Goal: Task Accomplishment & Management: Manage account settings

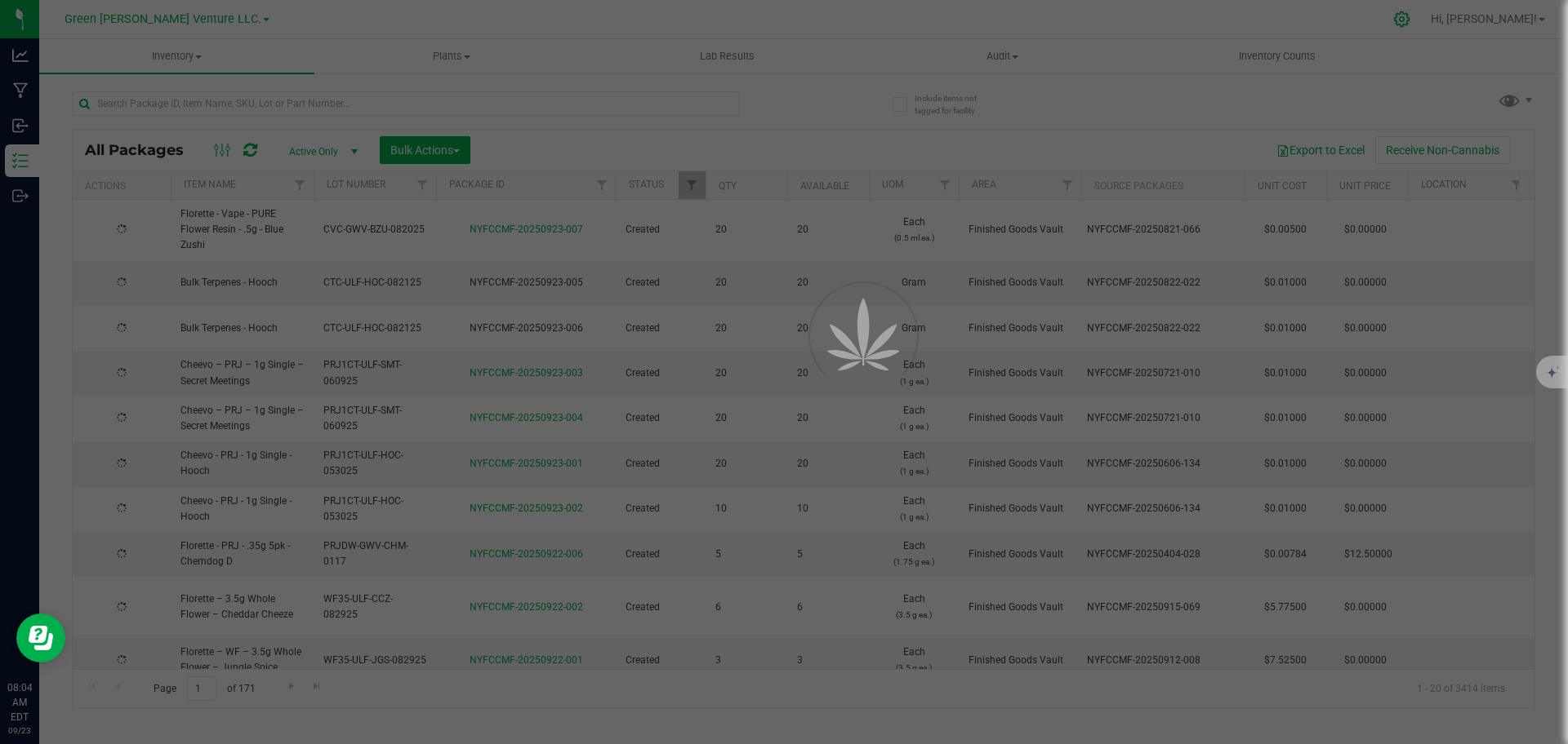
click at [1409, 21] on icon at bounding box center [1401, 19] width 15 height 15
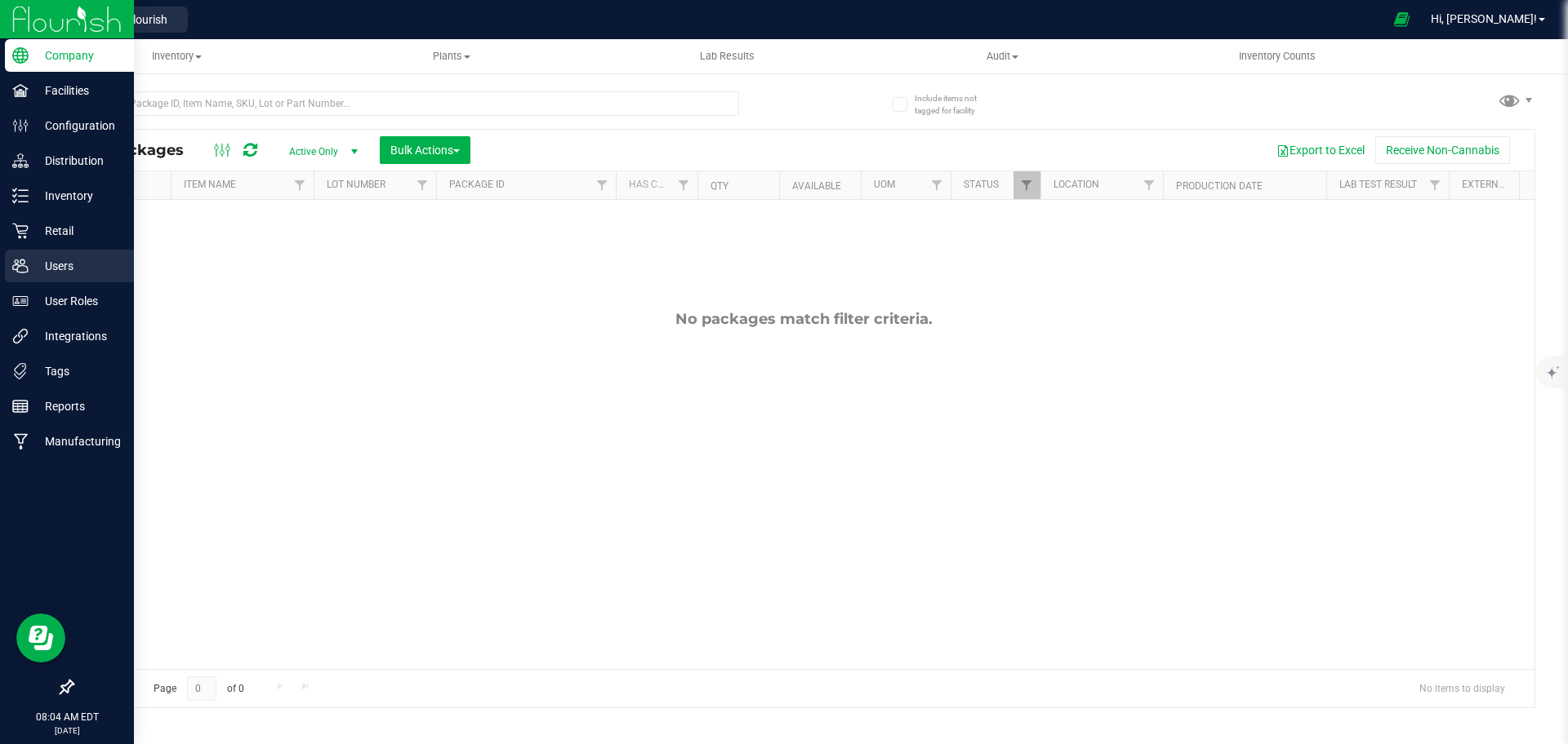
click at [56, 281] on div "Users" at bounding box center [69, 266] width 129 height 32
click at [22, 266] on icon at bounding box center [20, 266] width 15 height 13
click at [22, 266] on icon at bounding box center [21, 266] width 16 height 16
click at [54, 53] on p "Company" at bounding box center [77, 56] width 98 height 20
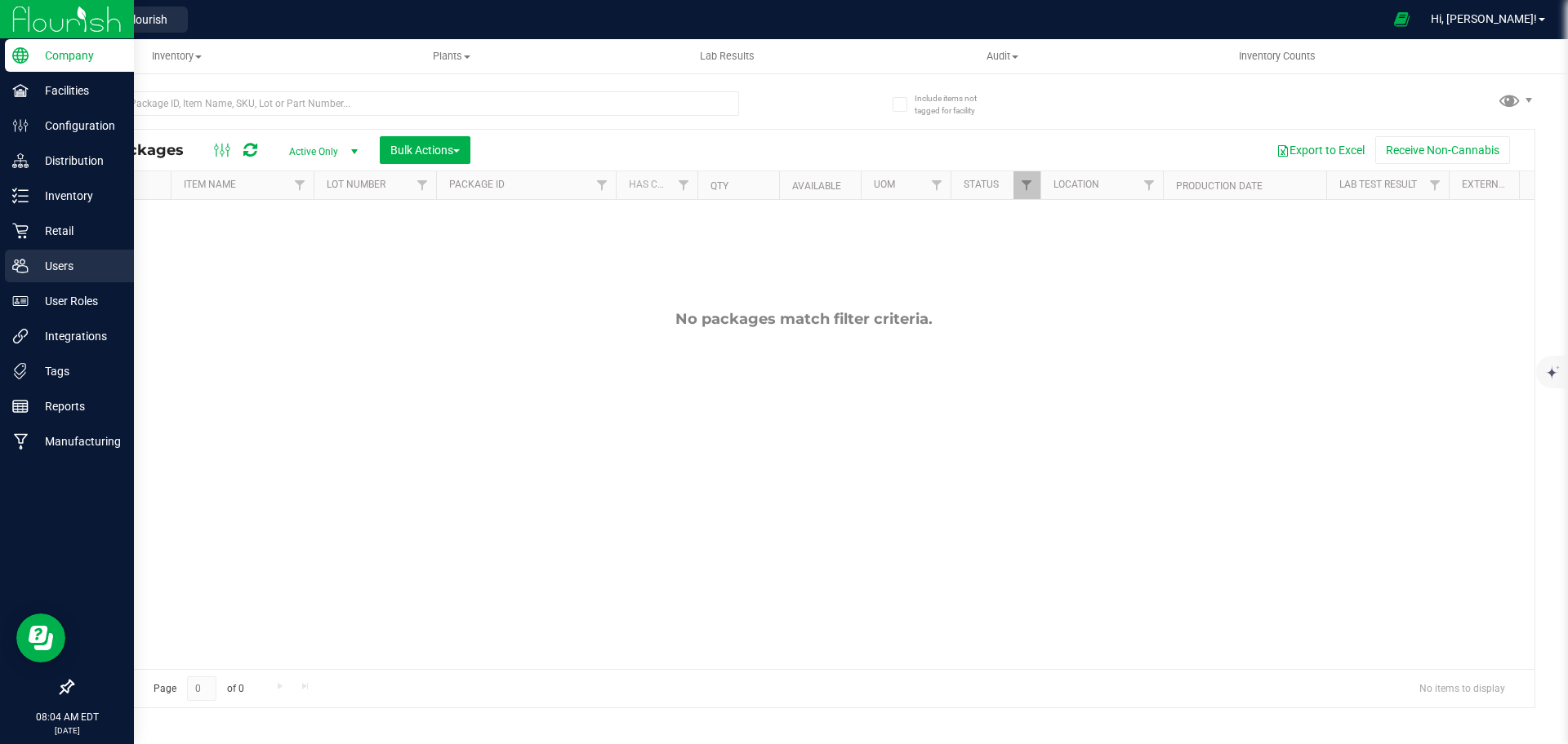
click at [57, 271] on p "Users" at bounding box center [77, 266] width 98 height 20
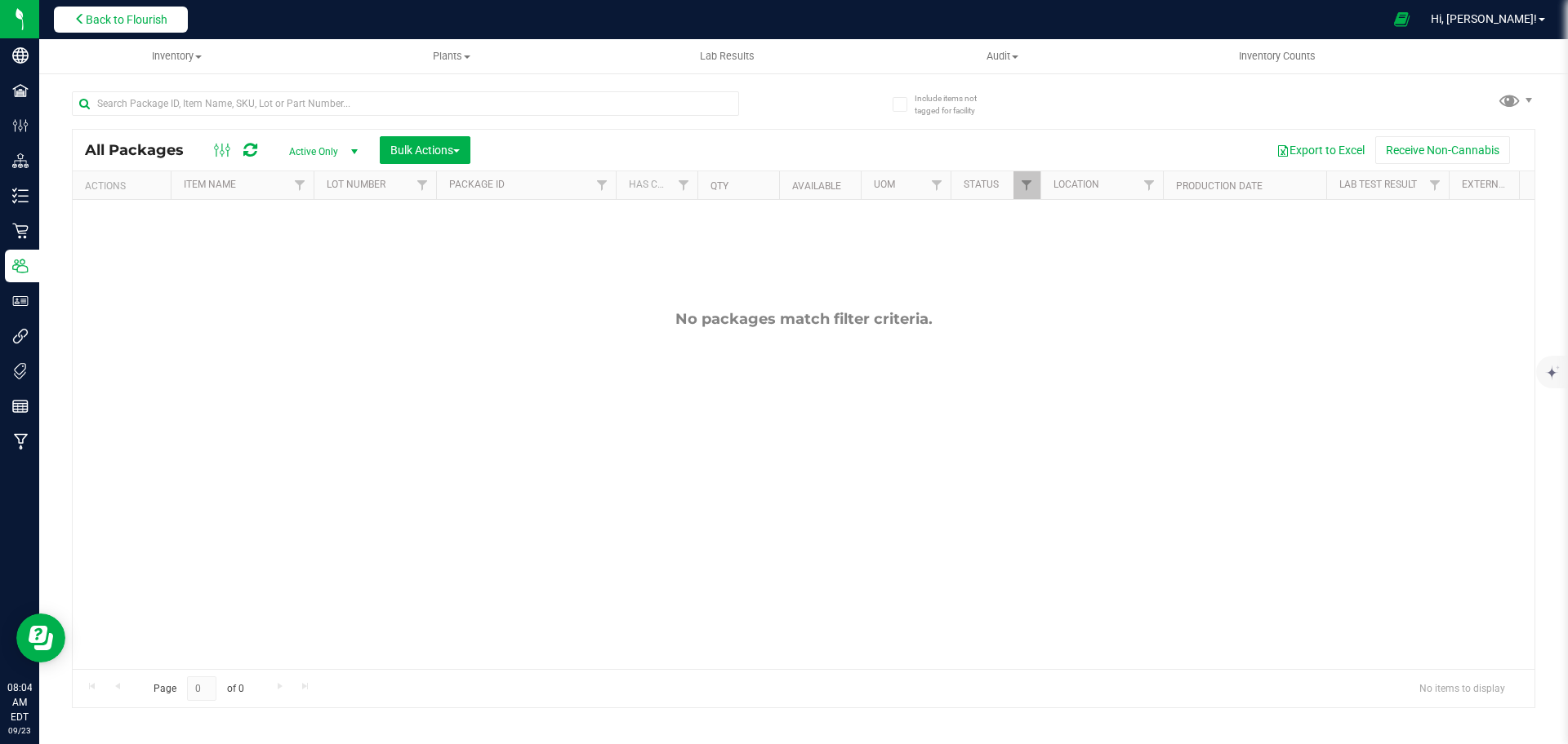
click at [137, 30] on button "Back to Flourish" at bounding box center [120, 19] width 134 height 26
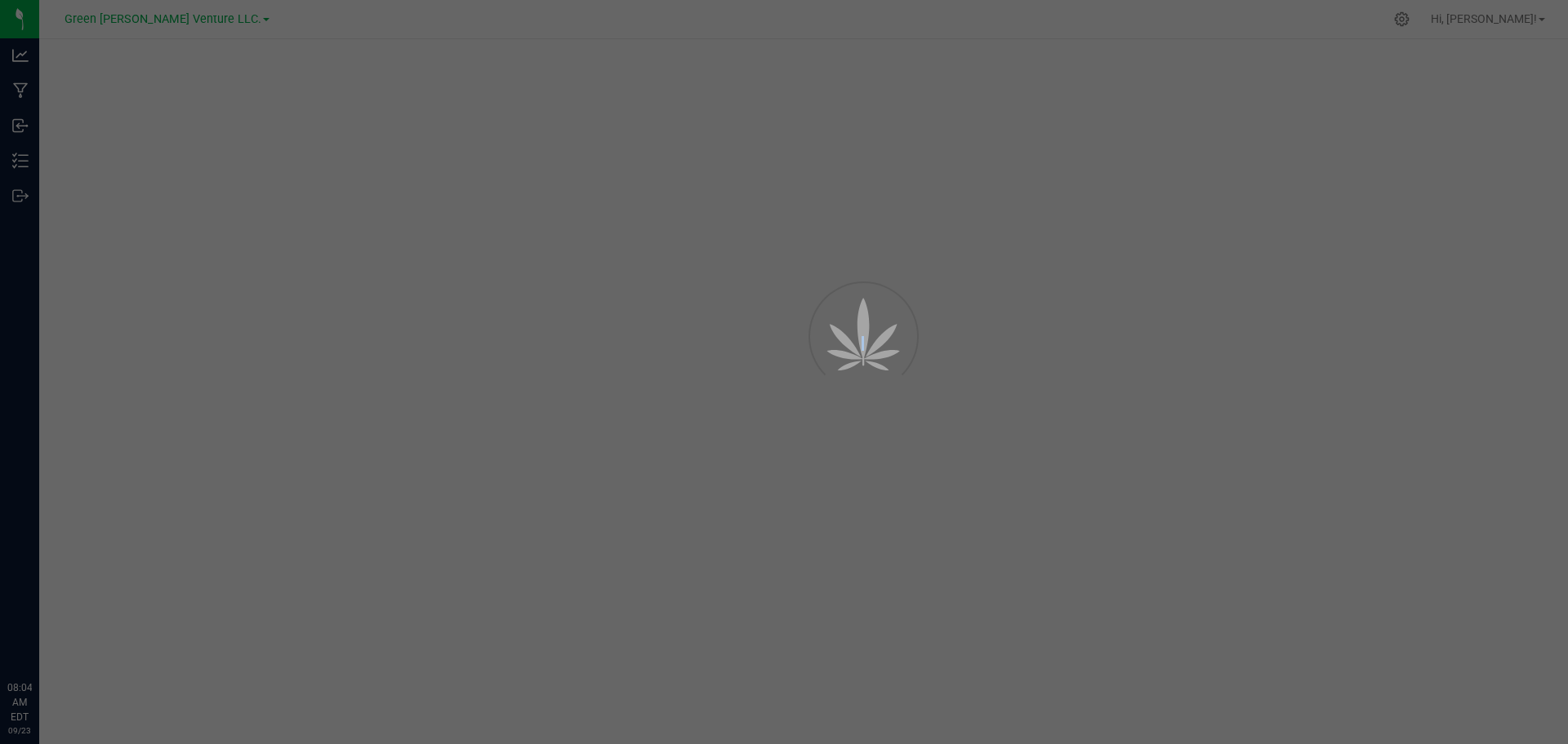
click at [1459, 21] on div at bounding box center [784, 372] width 1568 height 744
click at [1410, 22] on icon at bounding box center [1401, 19] width 17 height 17
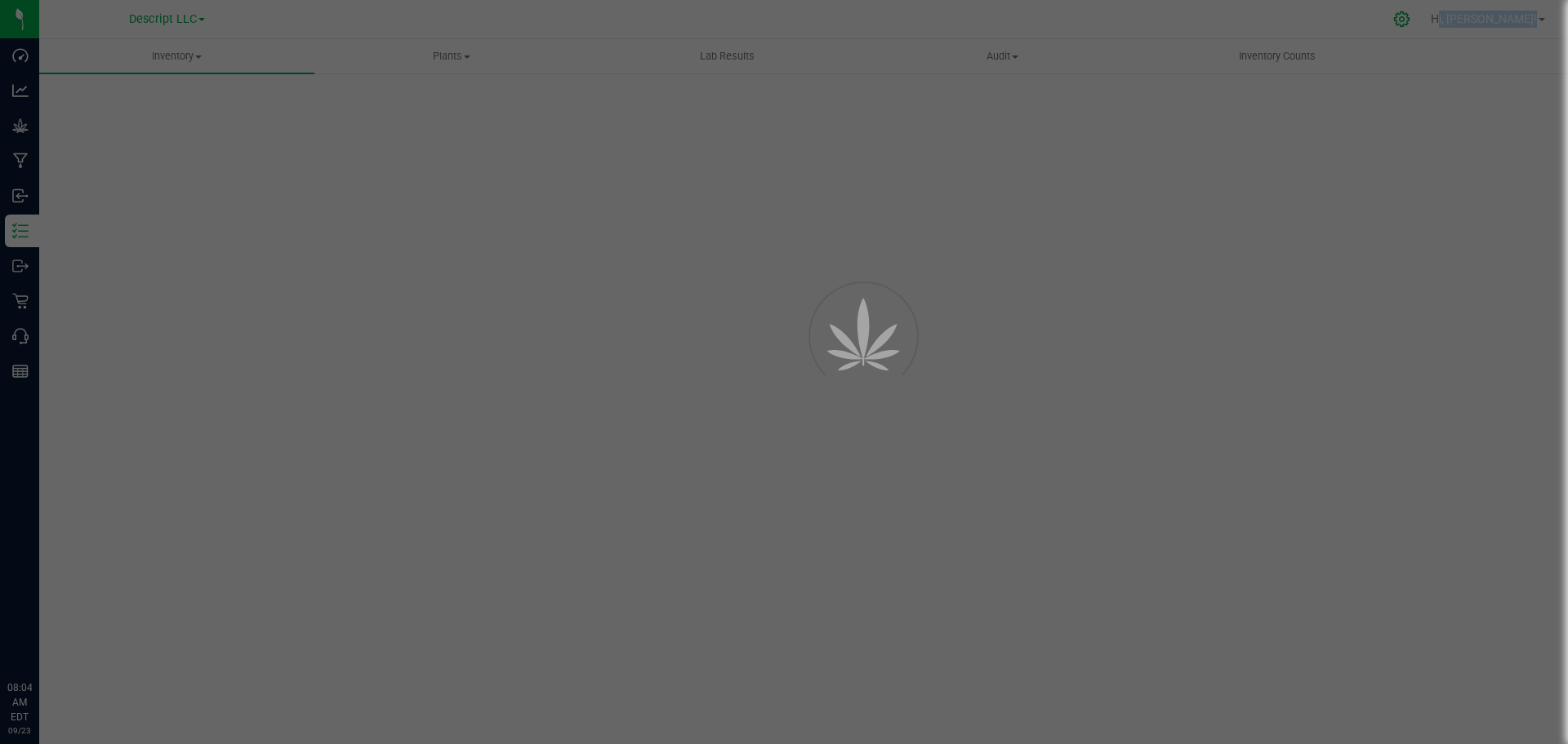
click at [1459, 22] on div at bounding box center [784, 372] width 1568 height 744
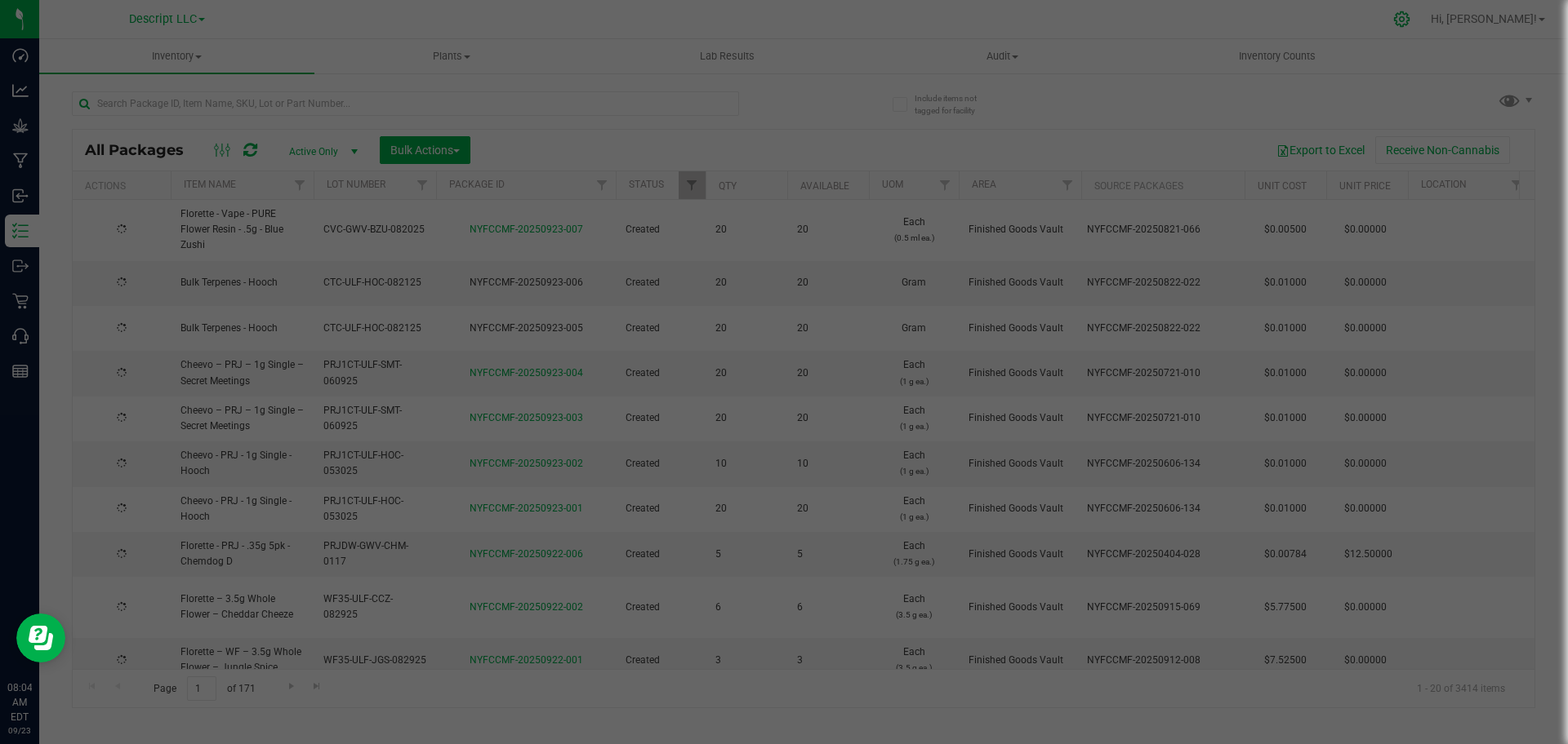
type input "[DATE]"
click at [1459, 22] on div at bounding box center [784, 372] width 1568 height 744
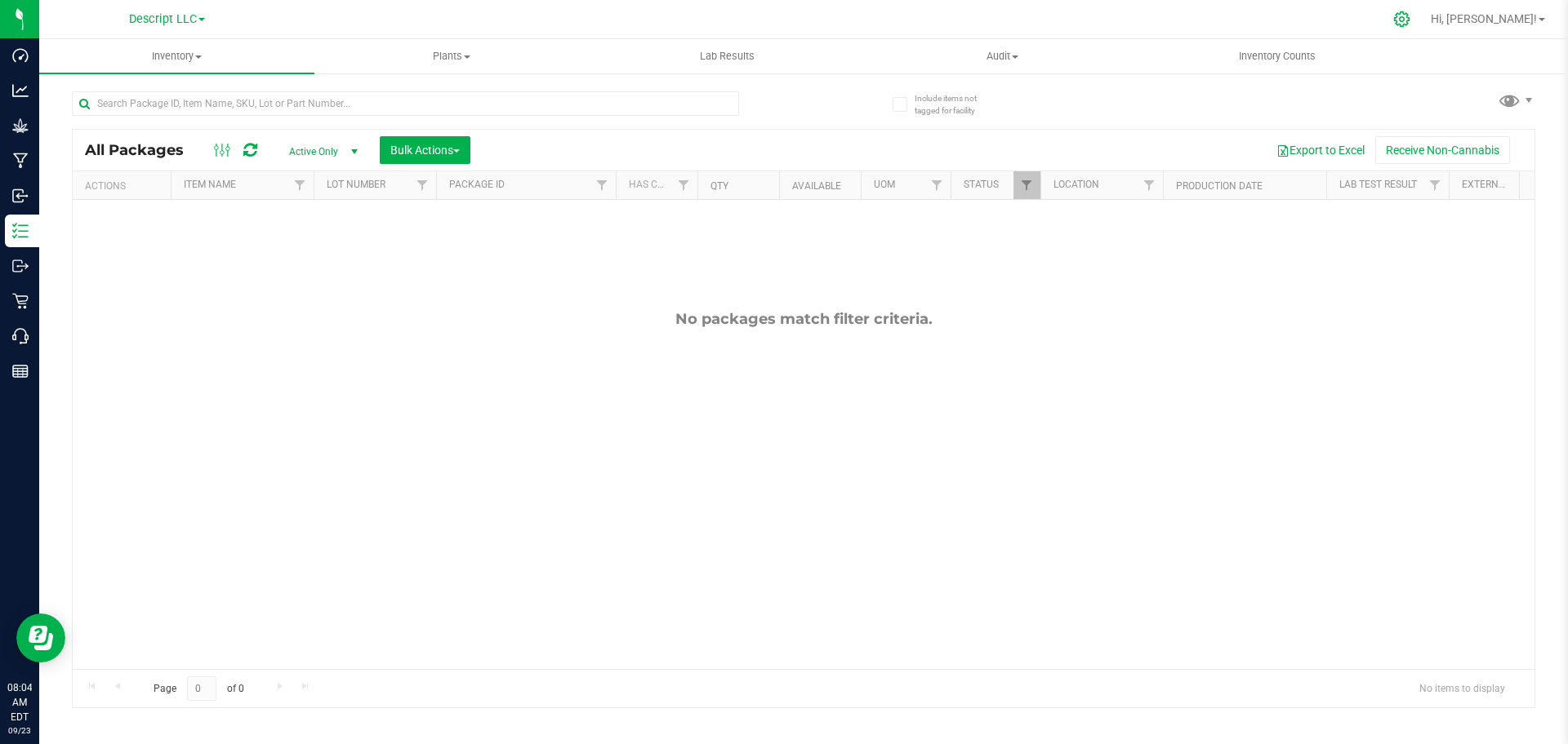
click at [1410, 17] on icon at bounding box center [1401, 19] width 17 height 17
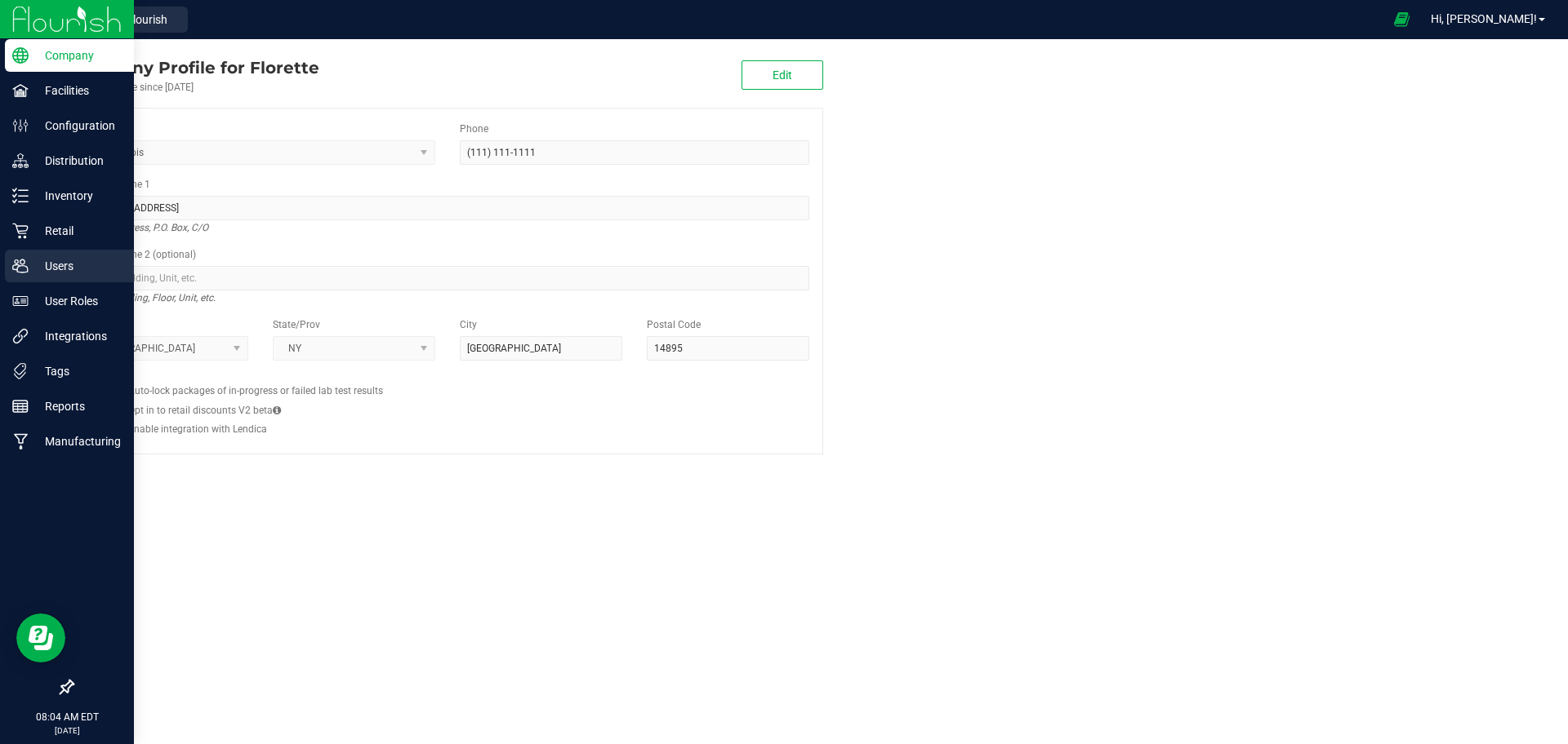
click at [53, 267] on p "Users" at bounding box center [77, 266] width 98 height 20
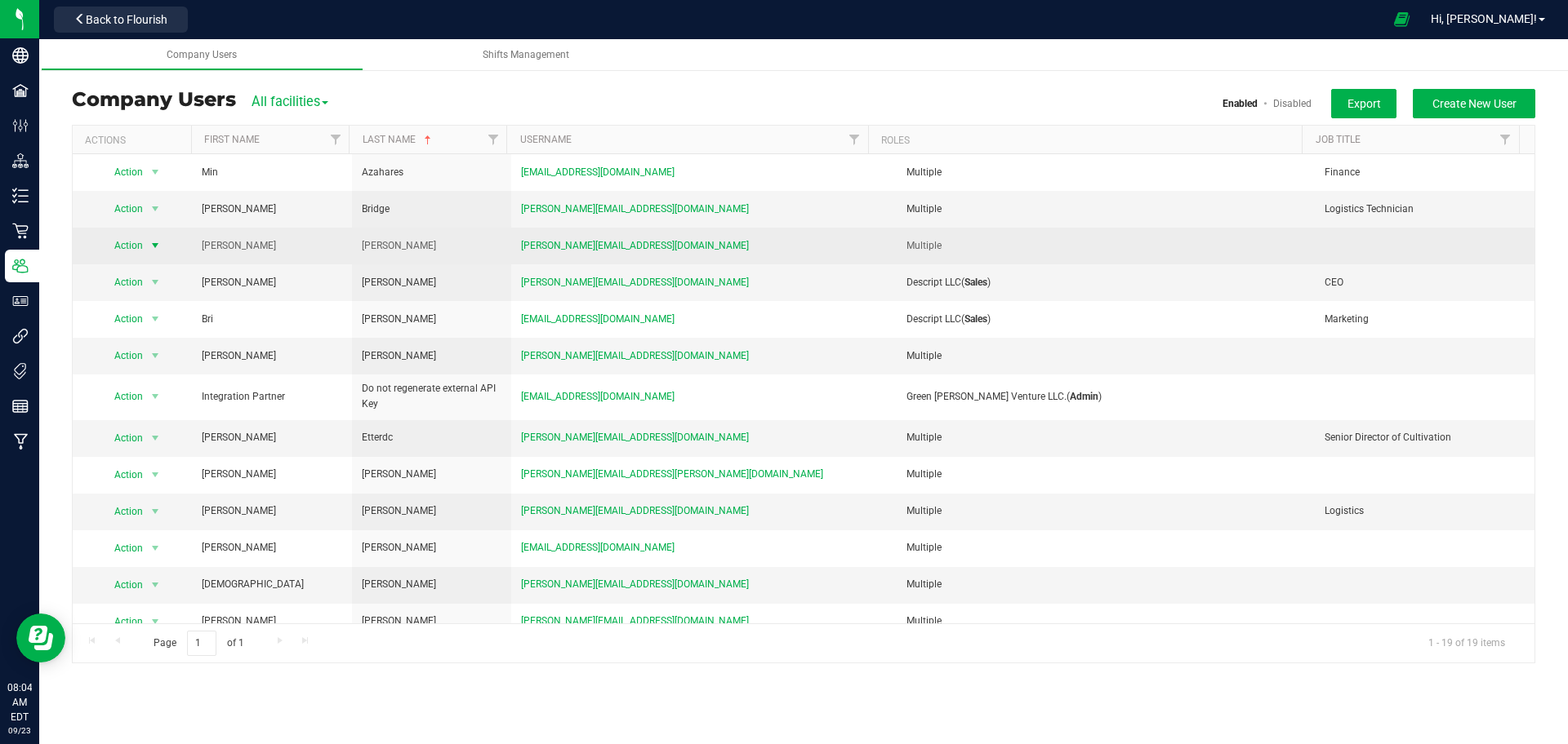
click at [145, 248] on span "select" at bounding box center [154, 245] width 21 height 22
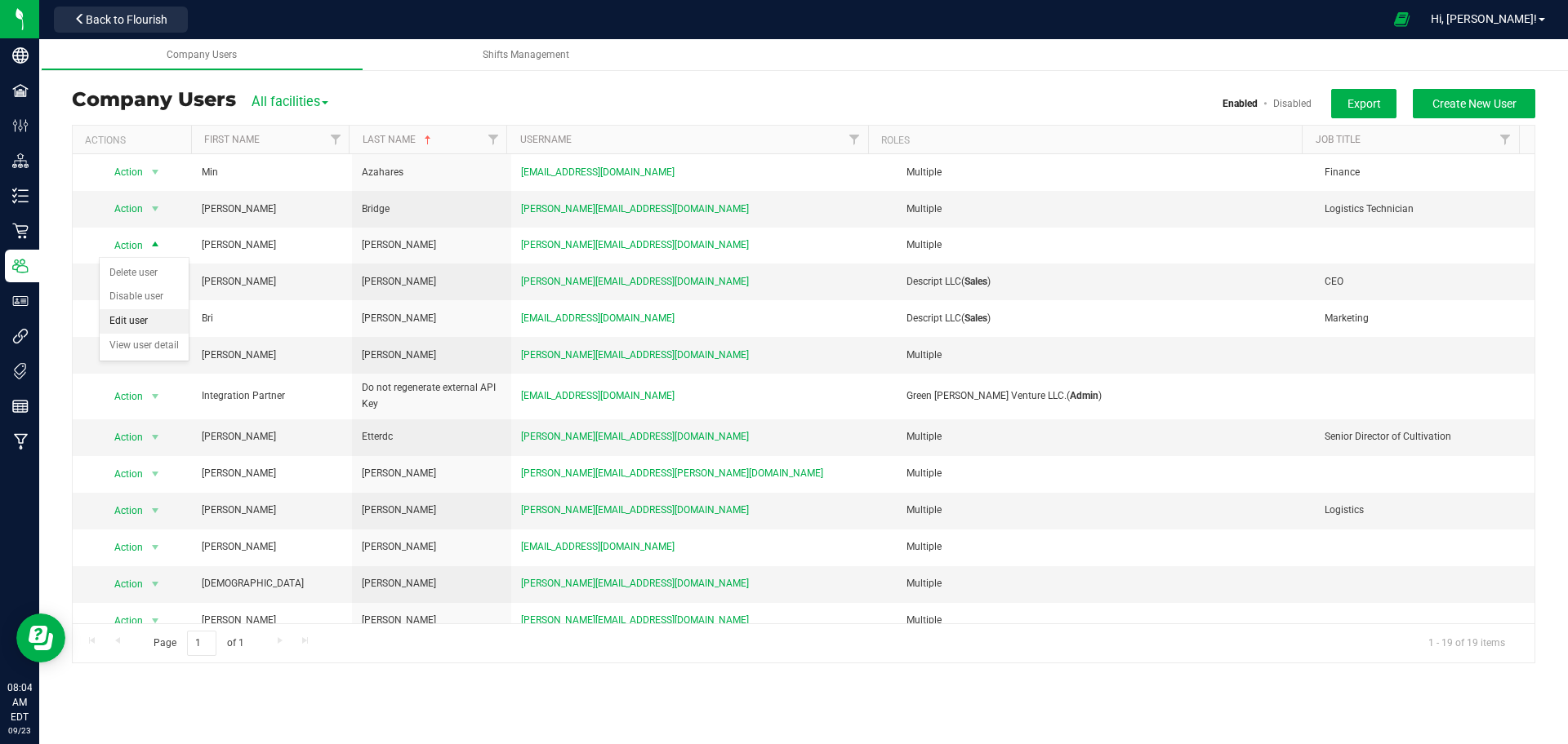
click at [162, 331] on li "Edit user" at bounding box center [144, 321] width 89 height 24
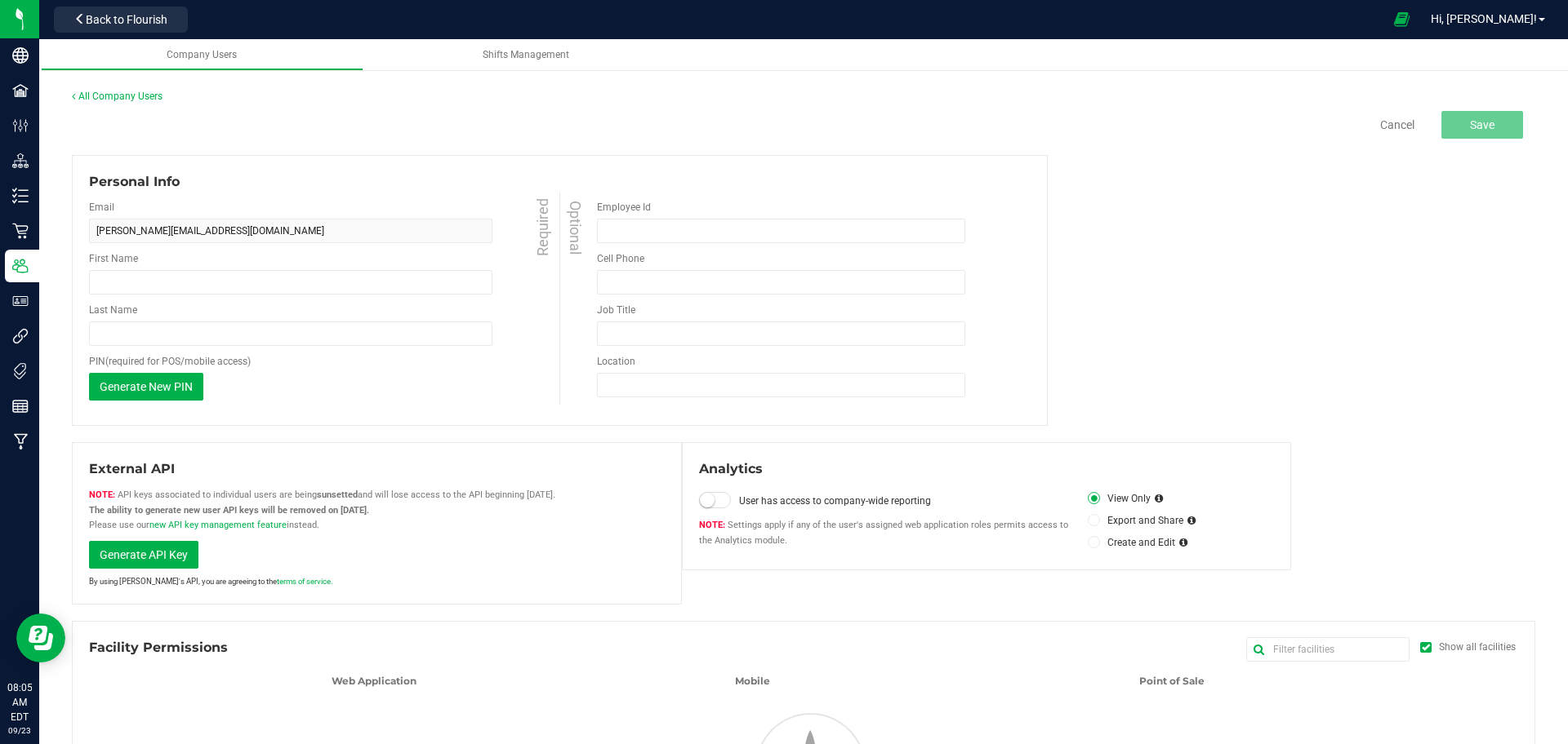
type input "[PERSON_NAME]"
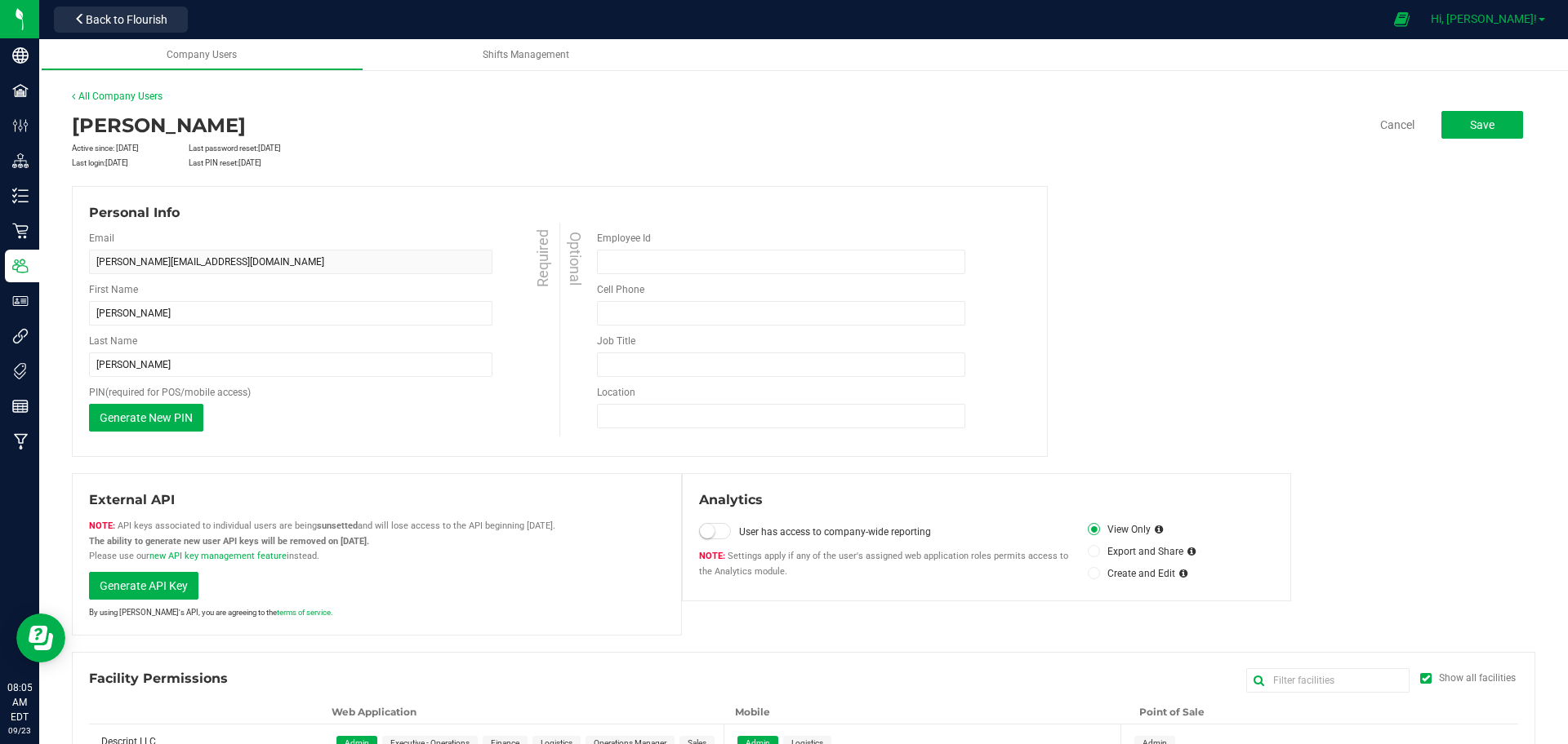
click at [1506, 15] on span "Hi, [PERSON_NAME]!" at bounding box center [1484, 19] width 106 height 13
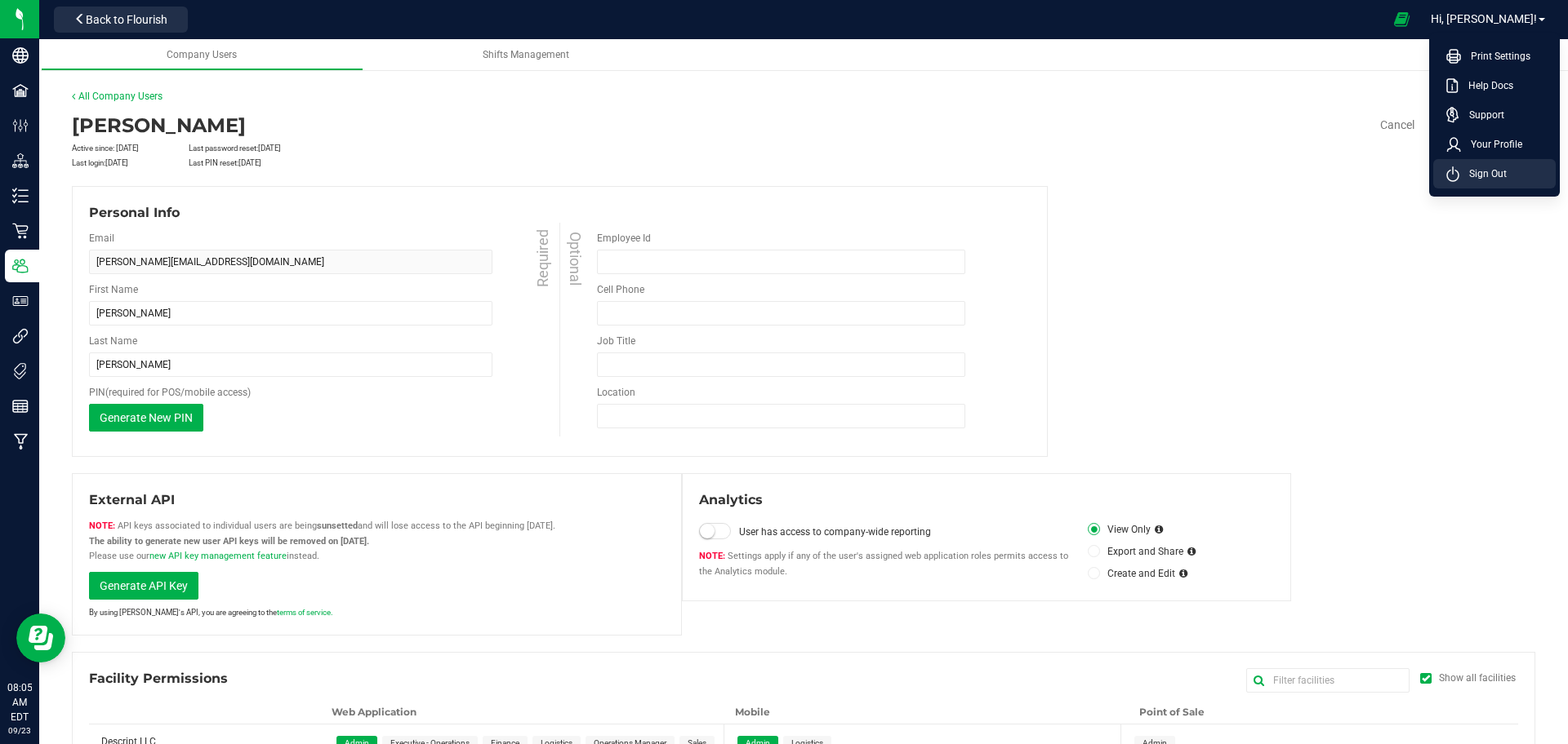
click at [1449, 182] on li "Sign Out" at bounding box center [1494, 173] width 122 height 30
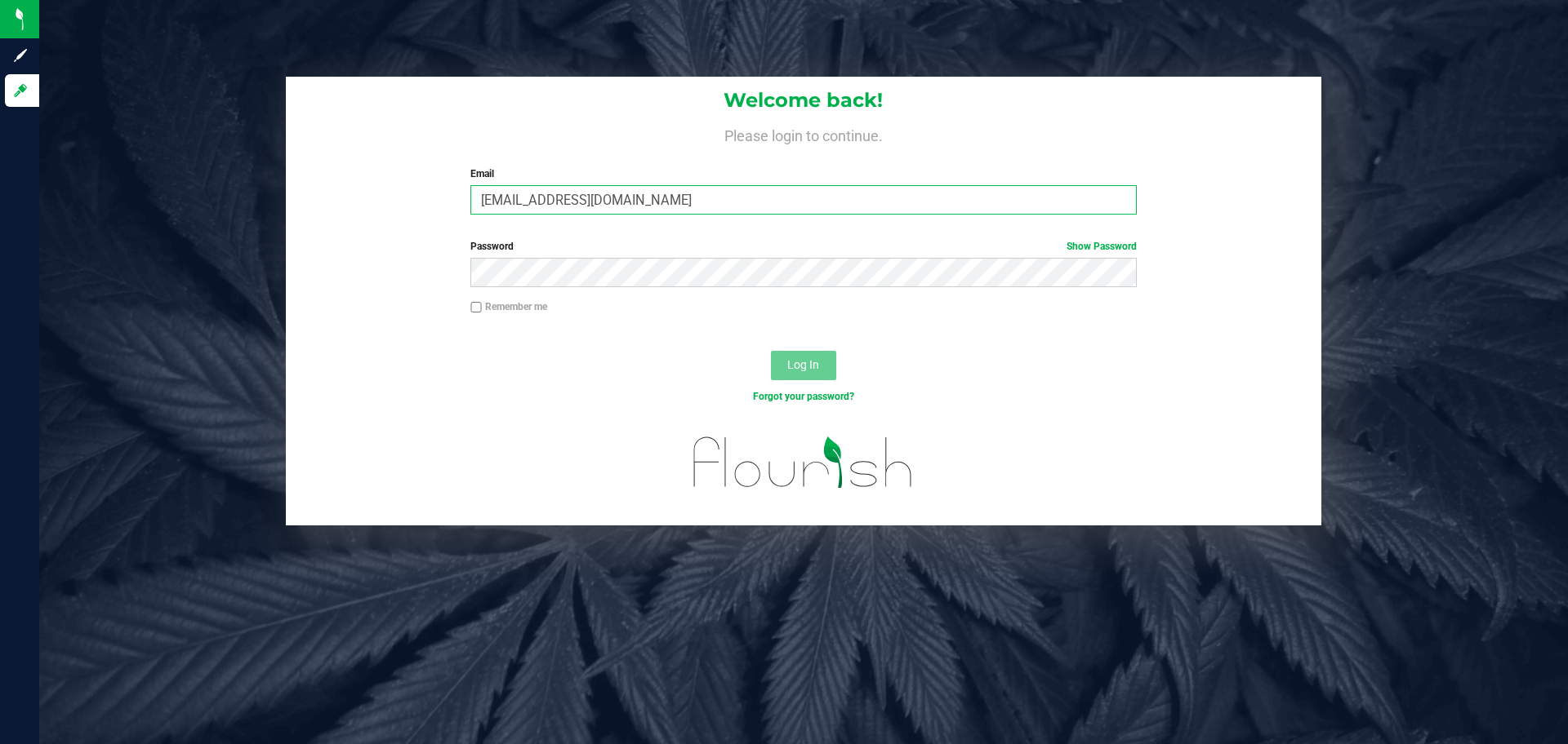
click at [764, 193] on input "[EMAIL_ADDRESS][DOMAIN_NAME]" at bounding box center [803, 199] width 665 height 30
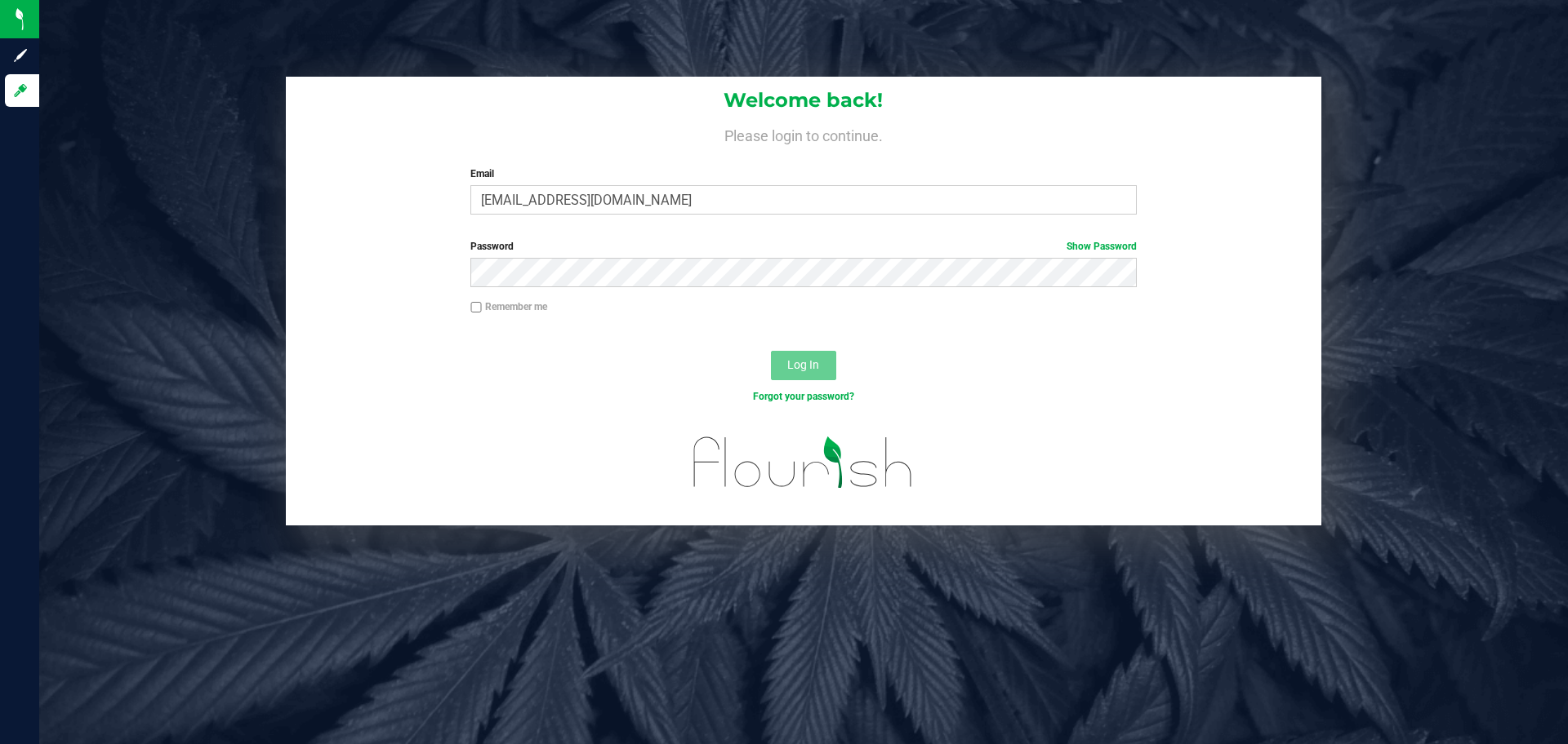
click at [607, 255] on div "Password Show Password" at bounding box center [803, 263] width 690 height 48
drag, startPoint x: 607, startPoint y: 161, endPoint x: 598, endPoint y: 205, distance: 44.9
click at [598, 205] on div "Welcome back! Please login to continue. Email autumn.trail@casaverdefarms.com R…" at bounding box center [803, 152] width 1035 height 151
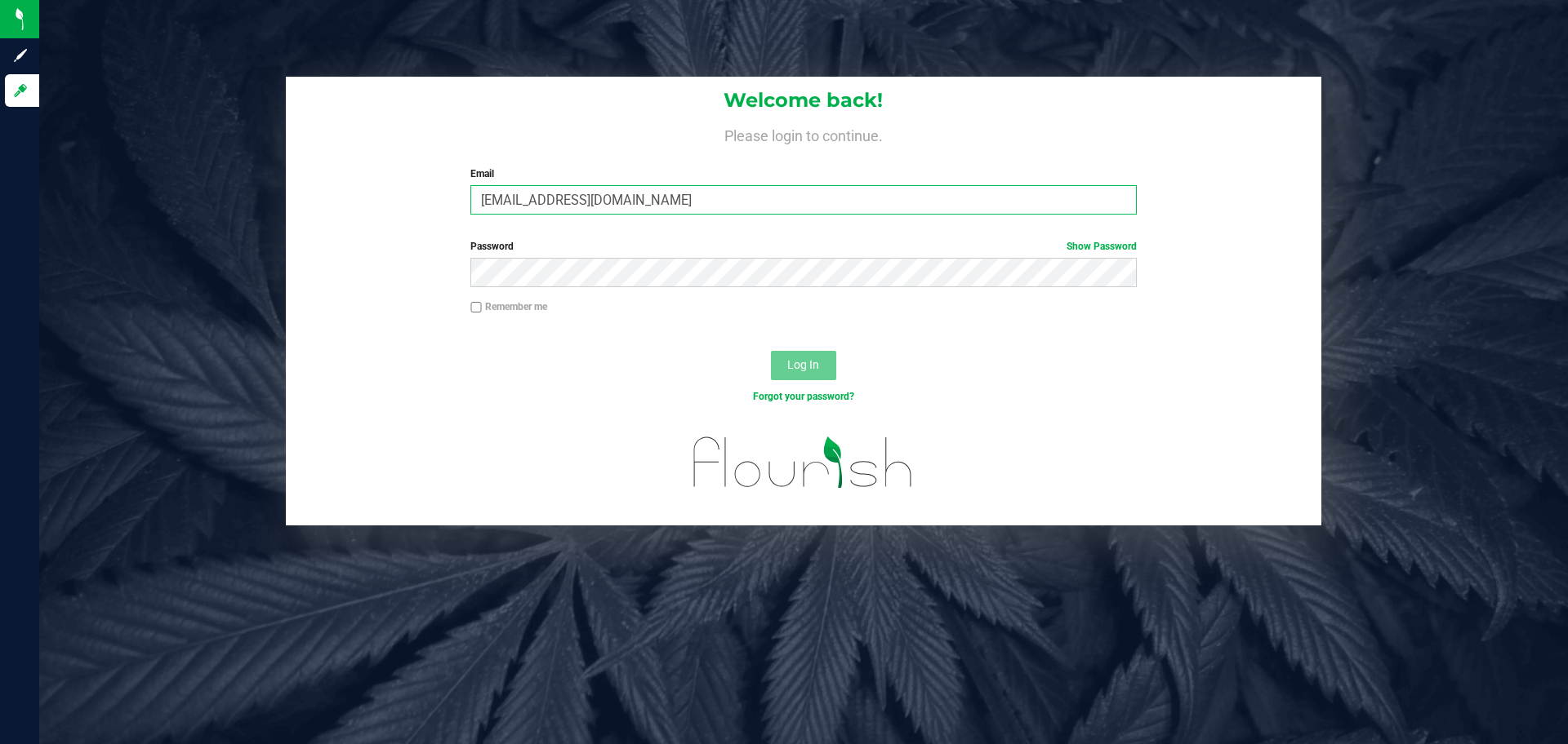
click at [598, 204] on input "[EMAIL_ADDRESS][DOMAIN_NAME]" at bounding box center [803, 199] width 665 height 30
click at [598, 203] on input "[EMAIL_ADDRESS][DOMAIN_NAME]" at bounding box center [803, 199] width 665 height 30
click at [603, 203] on input "[EMAIL_ADDRESS][DOMAIN_NAME]" at bounding box center [803, 199] width 665 height 30
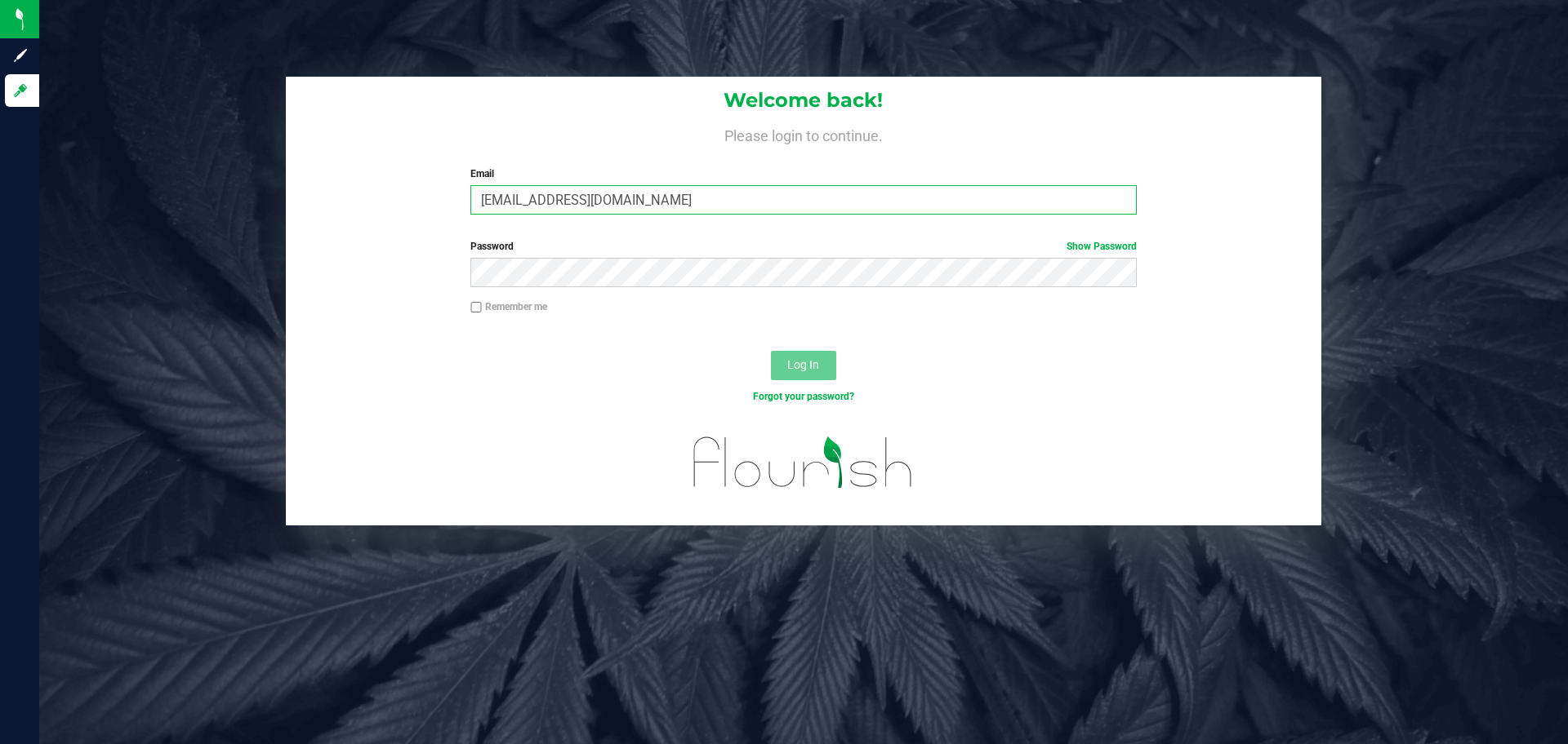
click at [603, 203] on input "[EMAIL_ADDRESS][DOMAIN_NAME]" at bounding box center [803, 199] width 665 height 30
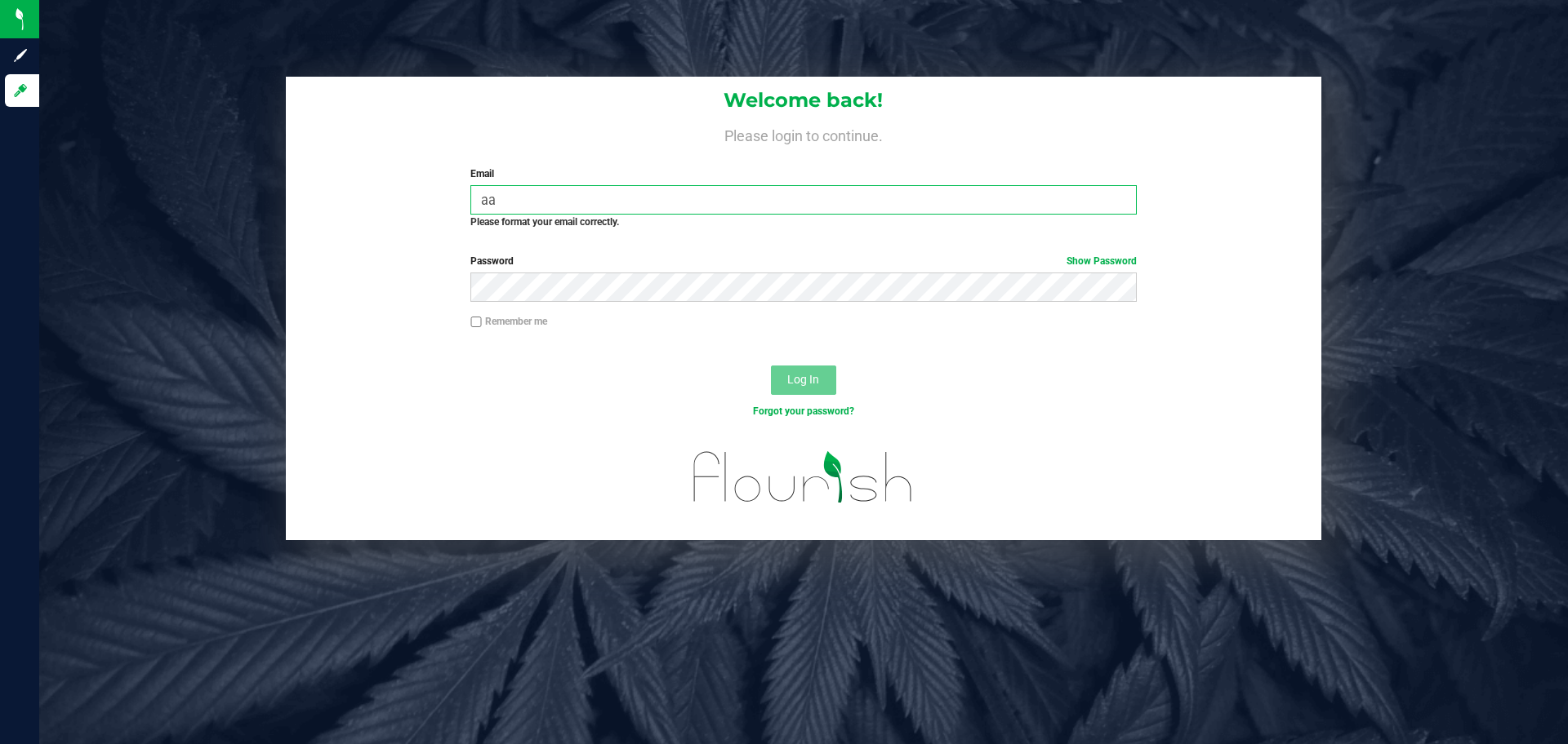
type input "[PERSON_NAME][EMAIL_ADDRESS][DOMAIN_NAME]"
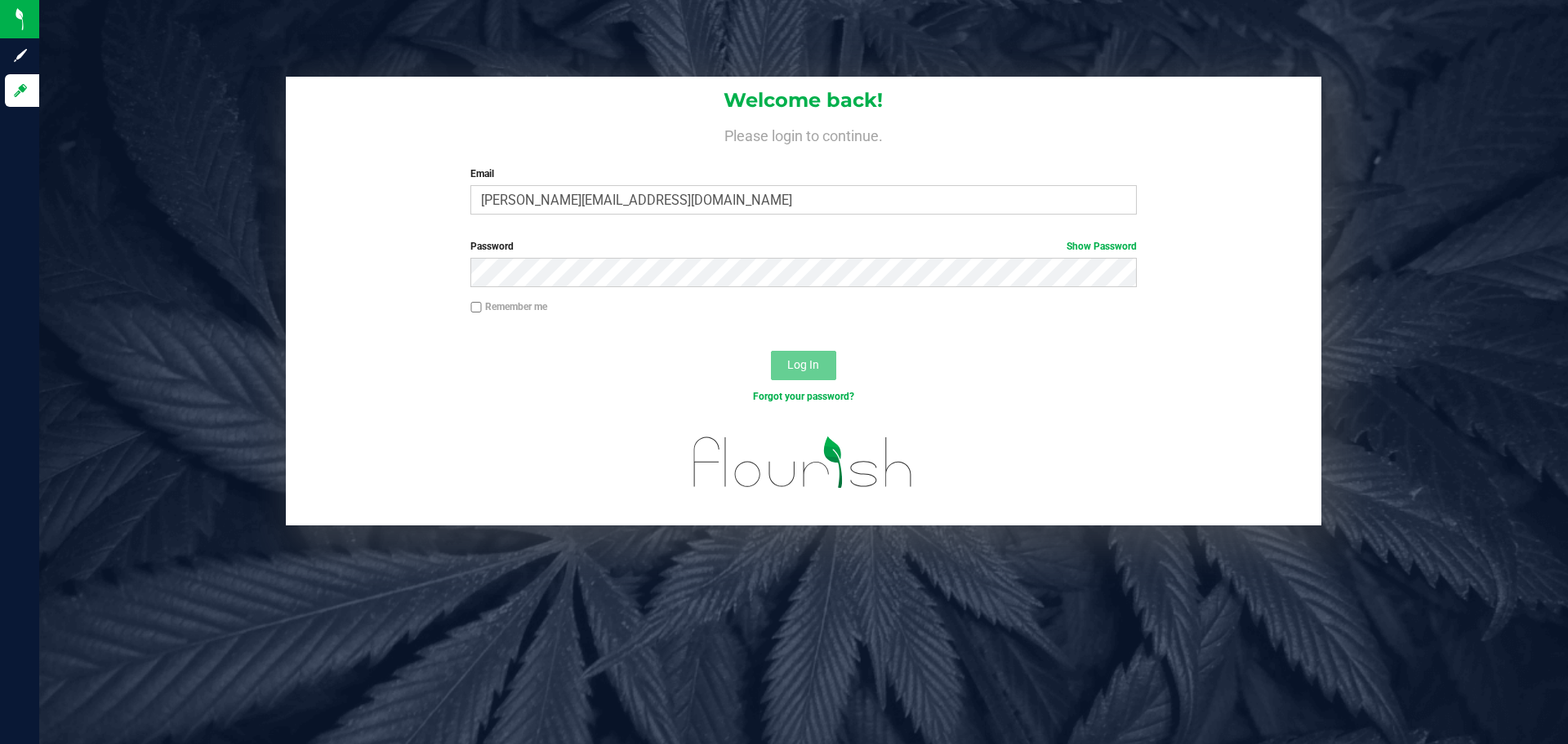
click at [580, 288] on div "Password Show Password" at bounding box center [803, 268] width 1035 height 60
click at [771, 351] on button "Log In" at bounding box center [803, 365] width 66 height 30
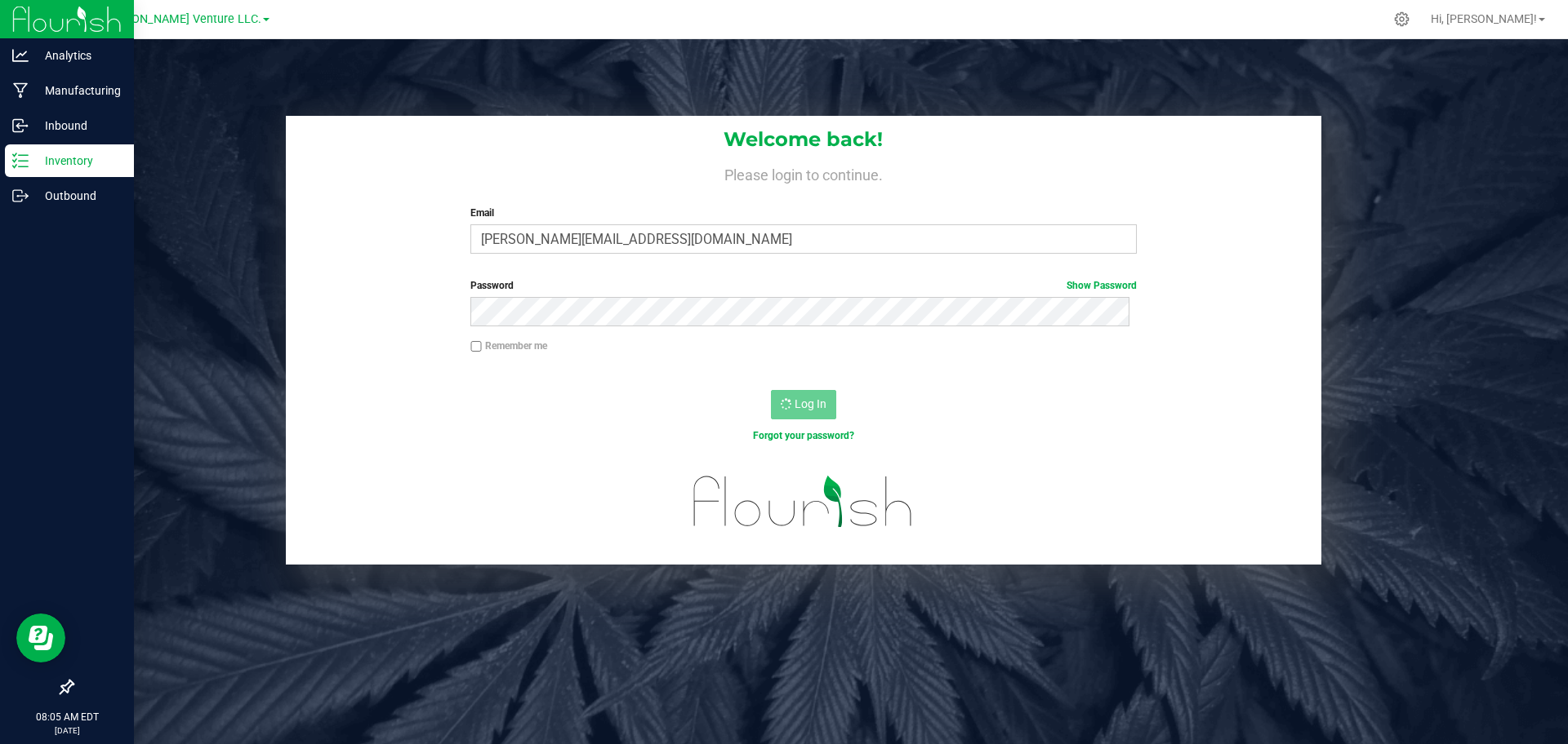
click at [36, 26] on img at bounding box center [67, 19] width 110 height 39
click at [67, 130] on p "Inbound" at bounding box center [77, 126] width 98 height 20
click at [77, 169] on p "Inventory" at bounding box center [77, 161] width 98 height 20
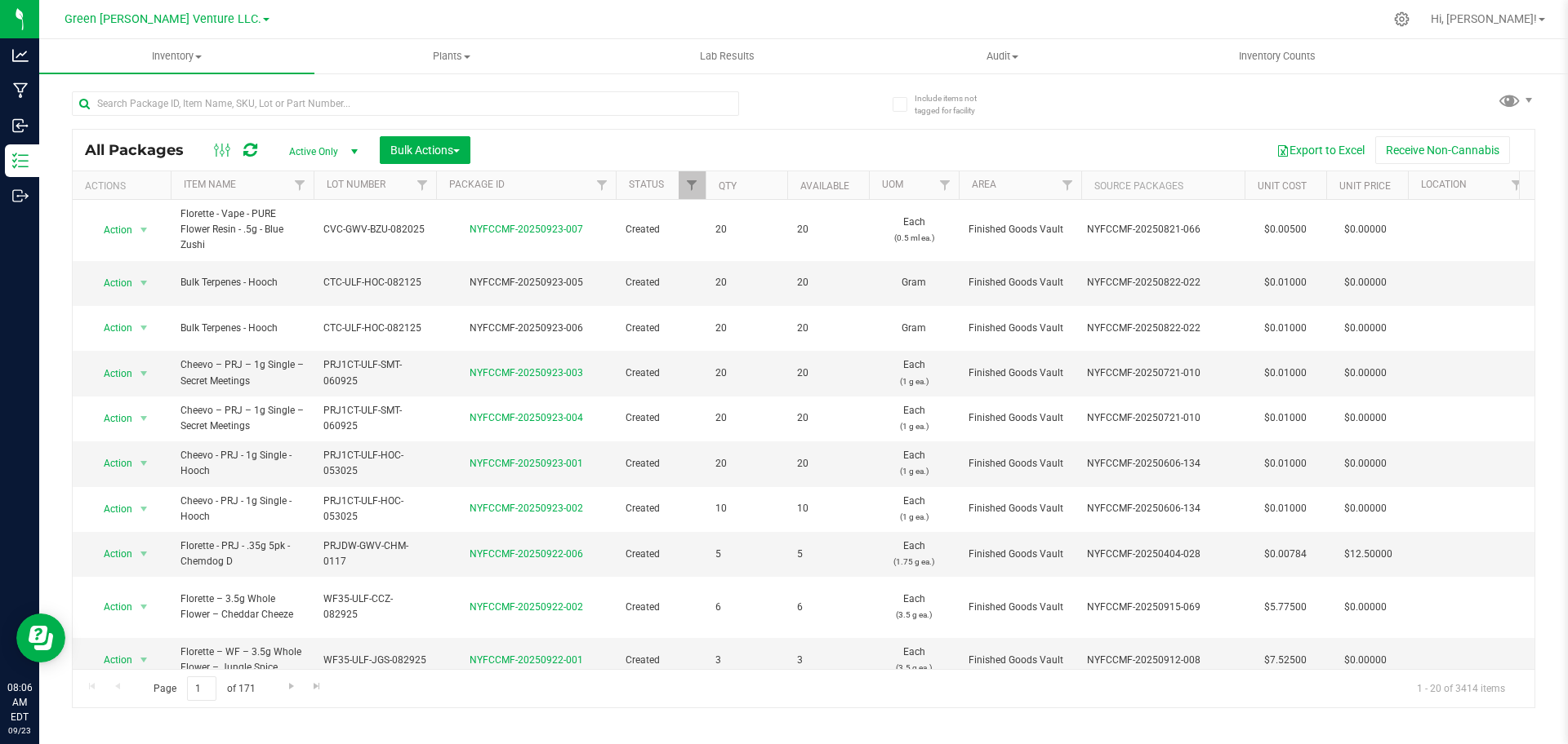
drag, startPoint x: 870, startPoint y: 137, endPoint x: 867, endPoint y: 130, distance: 7.6
click at [867, 130] on div "All Packages Active Only Active Only Lab Samples Locked All Bulk Actions Add to…" at bounding box center [803, 150] width 1461 height 40
click at [508, 101] on input "text" at bounding box center [405, 103] width 667 height 24
paste input "NYFCCMF-20250919-015"
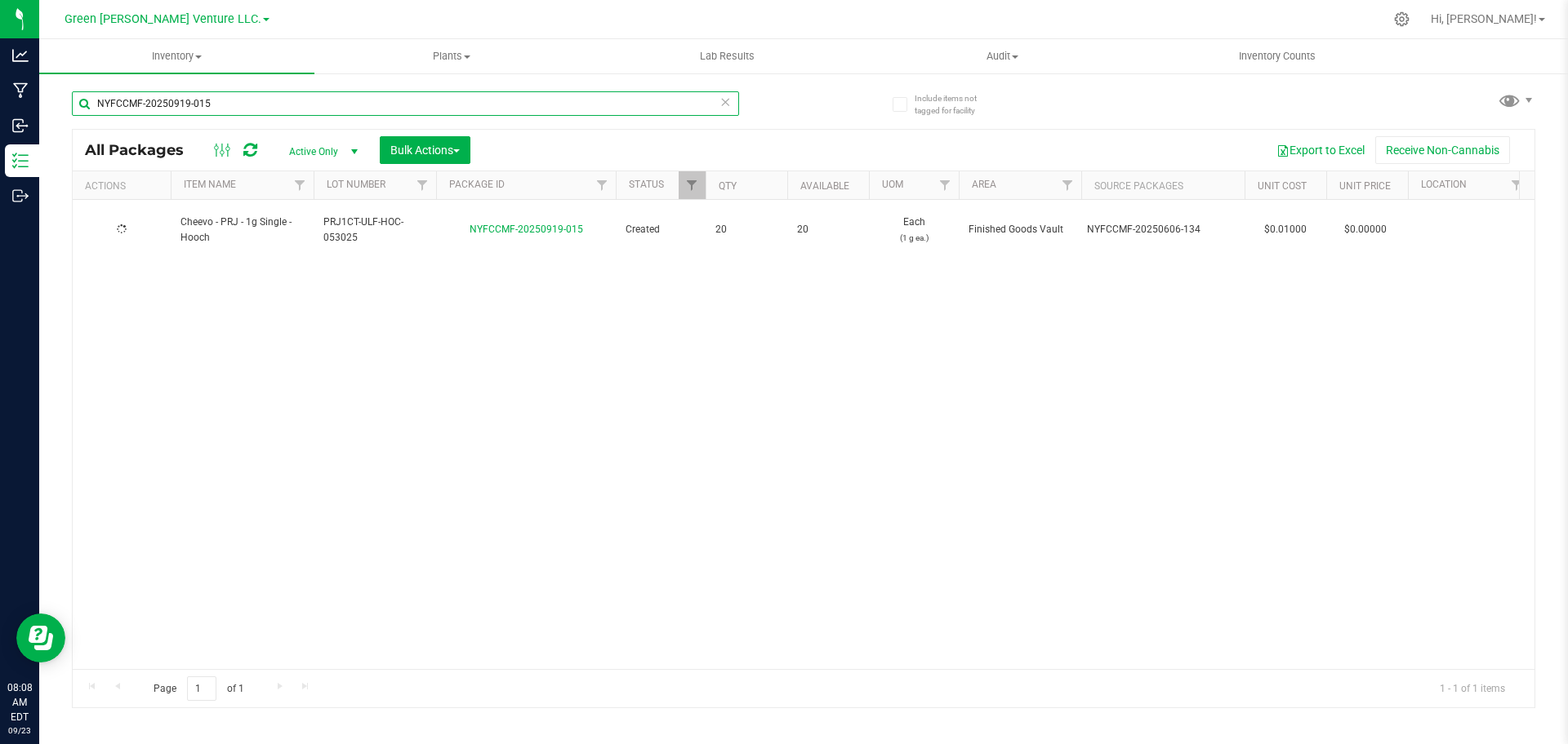
type input "NYFCCMF-20250919-015"
click at [319, 149] on span "Active Only" at bounding box center [320, 151] width 90 height 22
click at [346, 244] on li "All" at bounding box center [319, 249] width 88 height 24
click at [507, 107] on input "NYFCCMF-20250919-015" at bounding box center [405, 103] width 667 height 24
paste input "815-104"
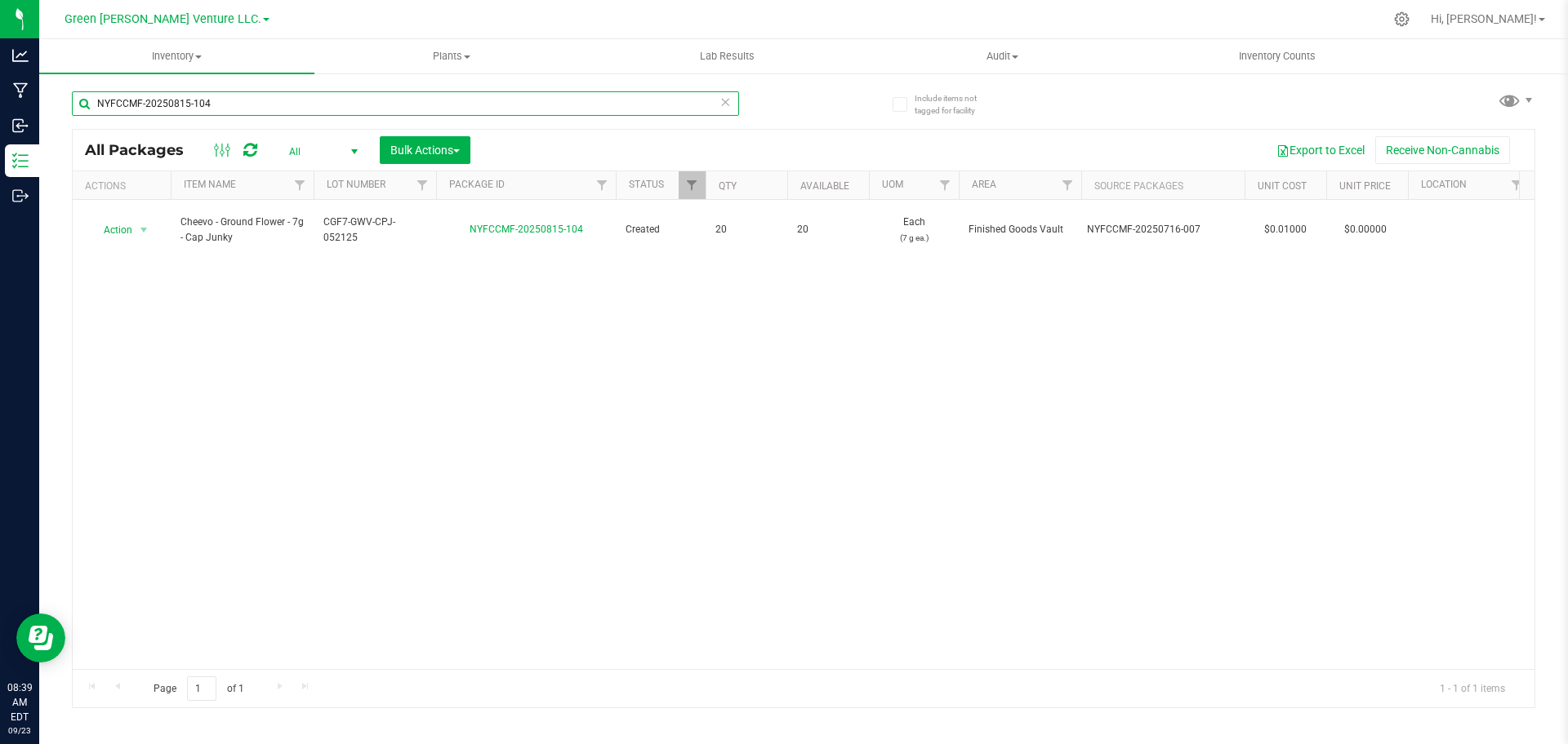
click at [326, 112] on input "NYFCCMF-20250815-104" at bounding box center [405, 103] width 667 height 24
paste input "520-006"
paste input "408-005"
paste input "602-004"
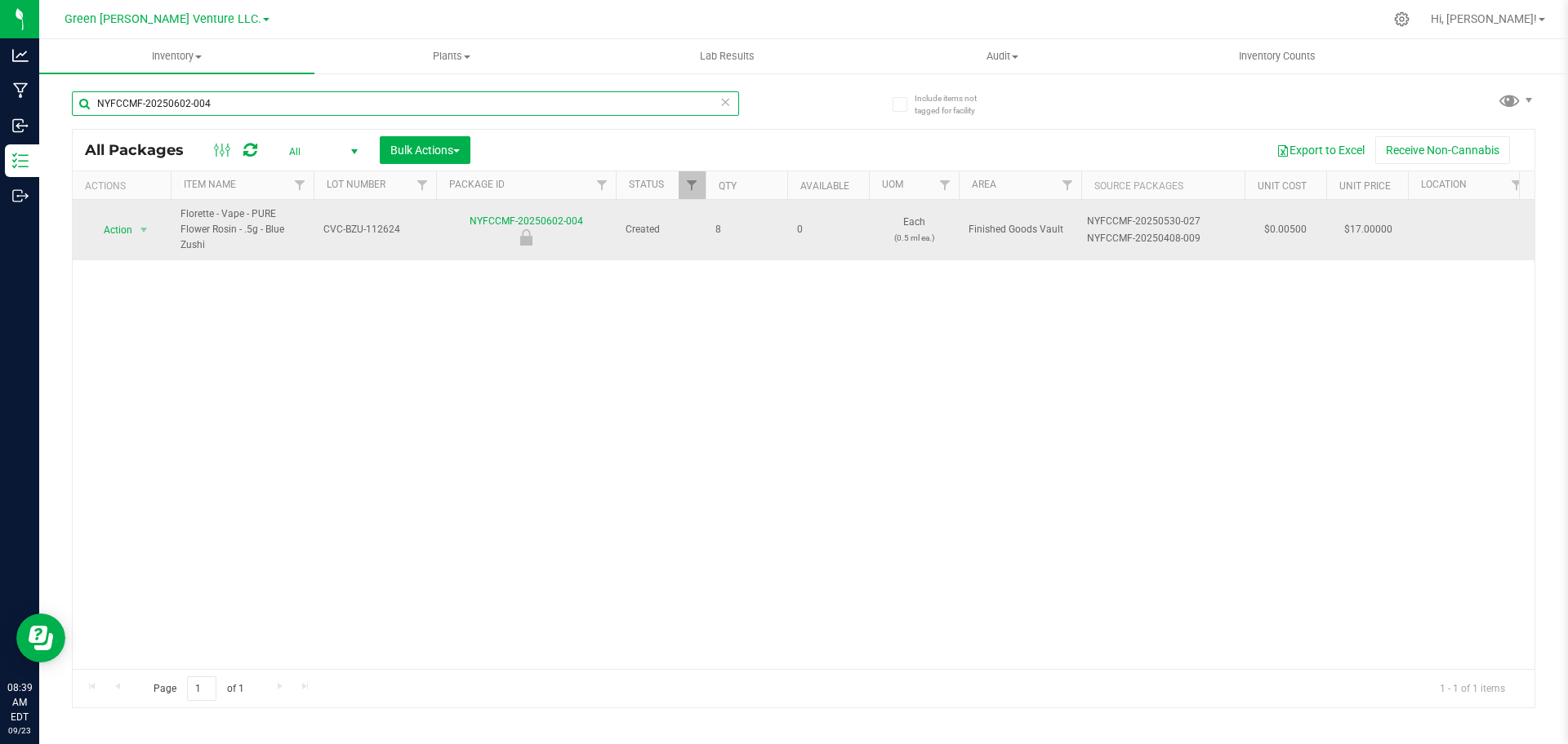
paste input "408-090"
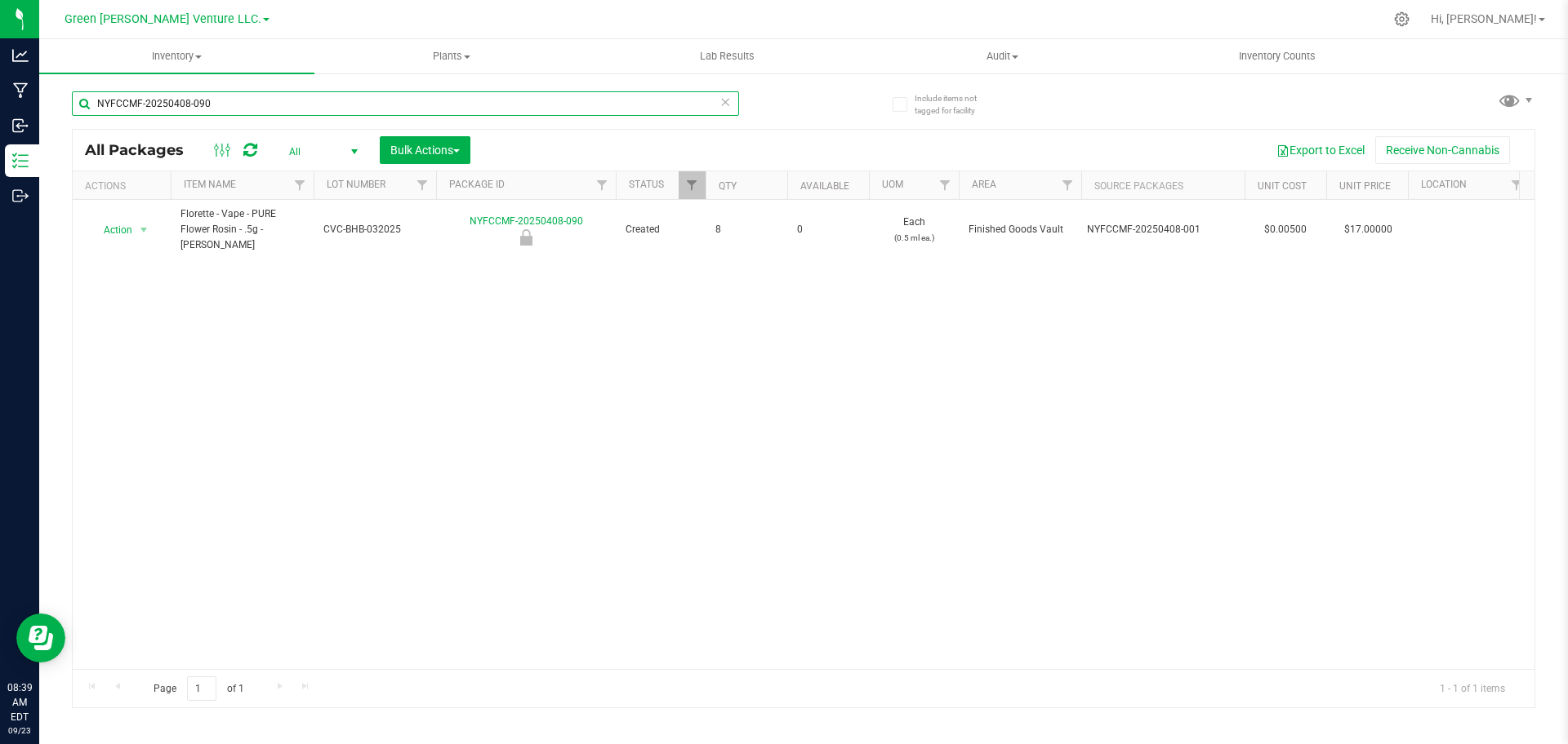
paste input "731-03"
type input "NYFCCMF-20250731-030"
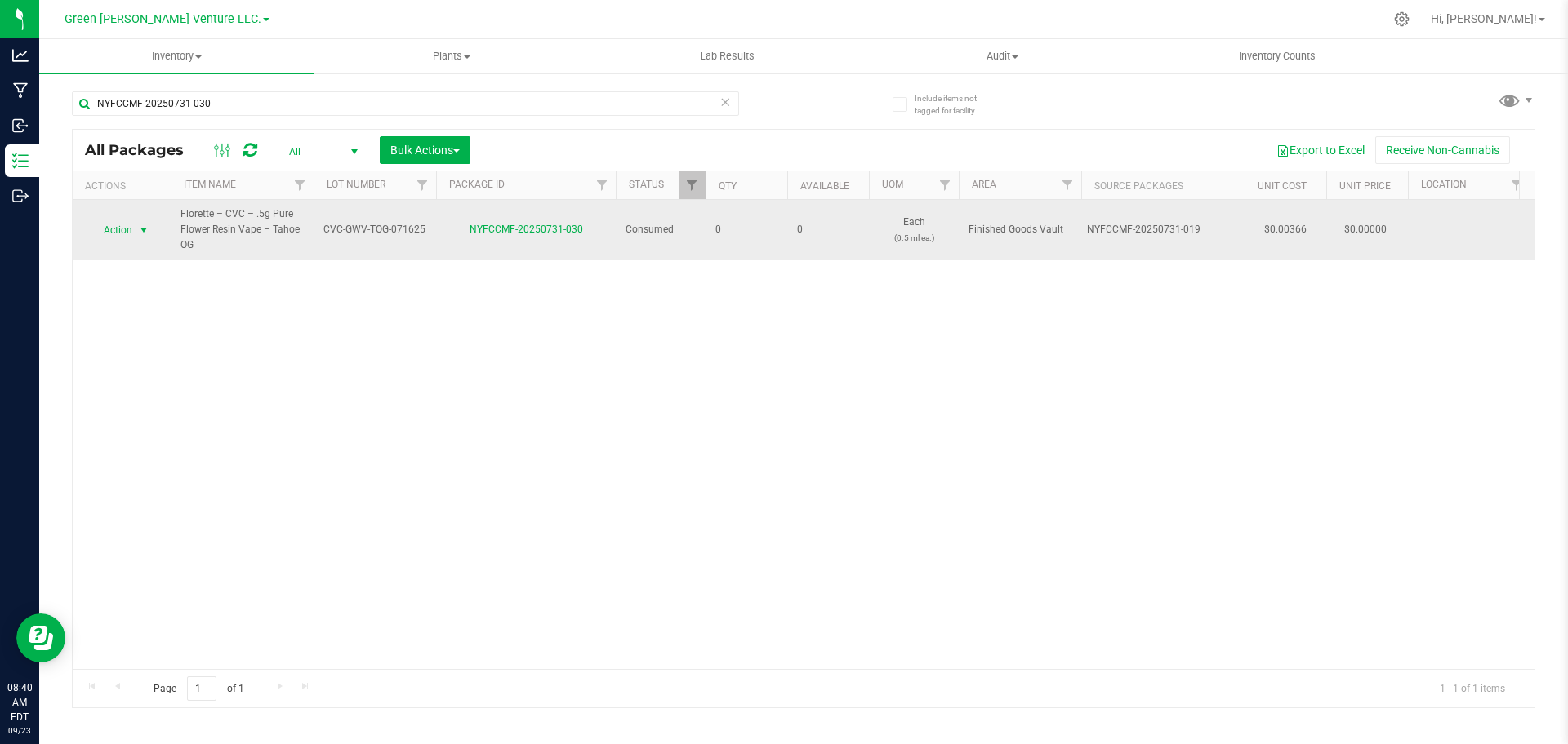
click at [153, 229] on span "select" at bounding box center [144, 230] width 21 height 22
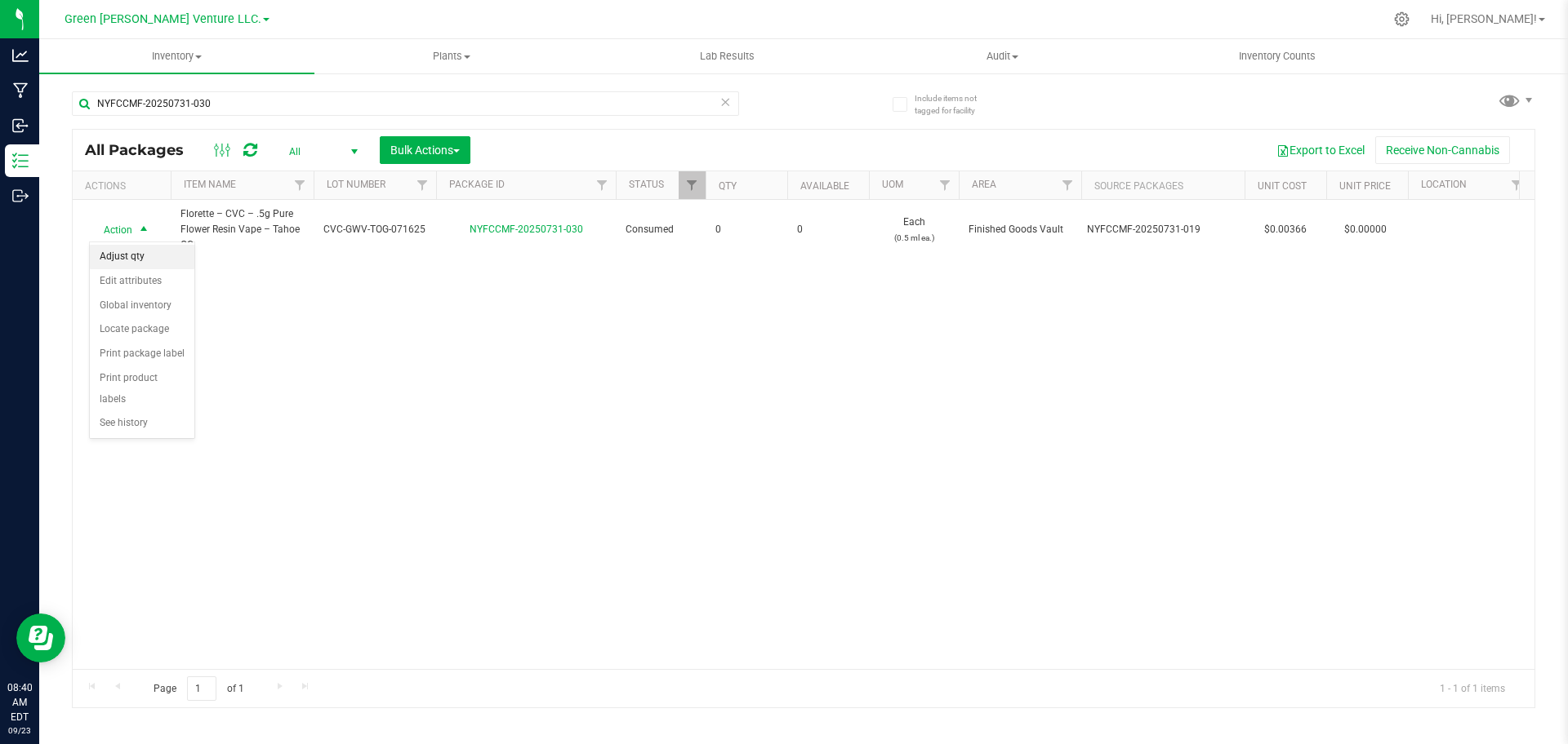
click at [156, 256] on li "Adjust qty" at bounding box center [142, 257] width 104 height 24
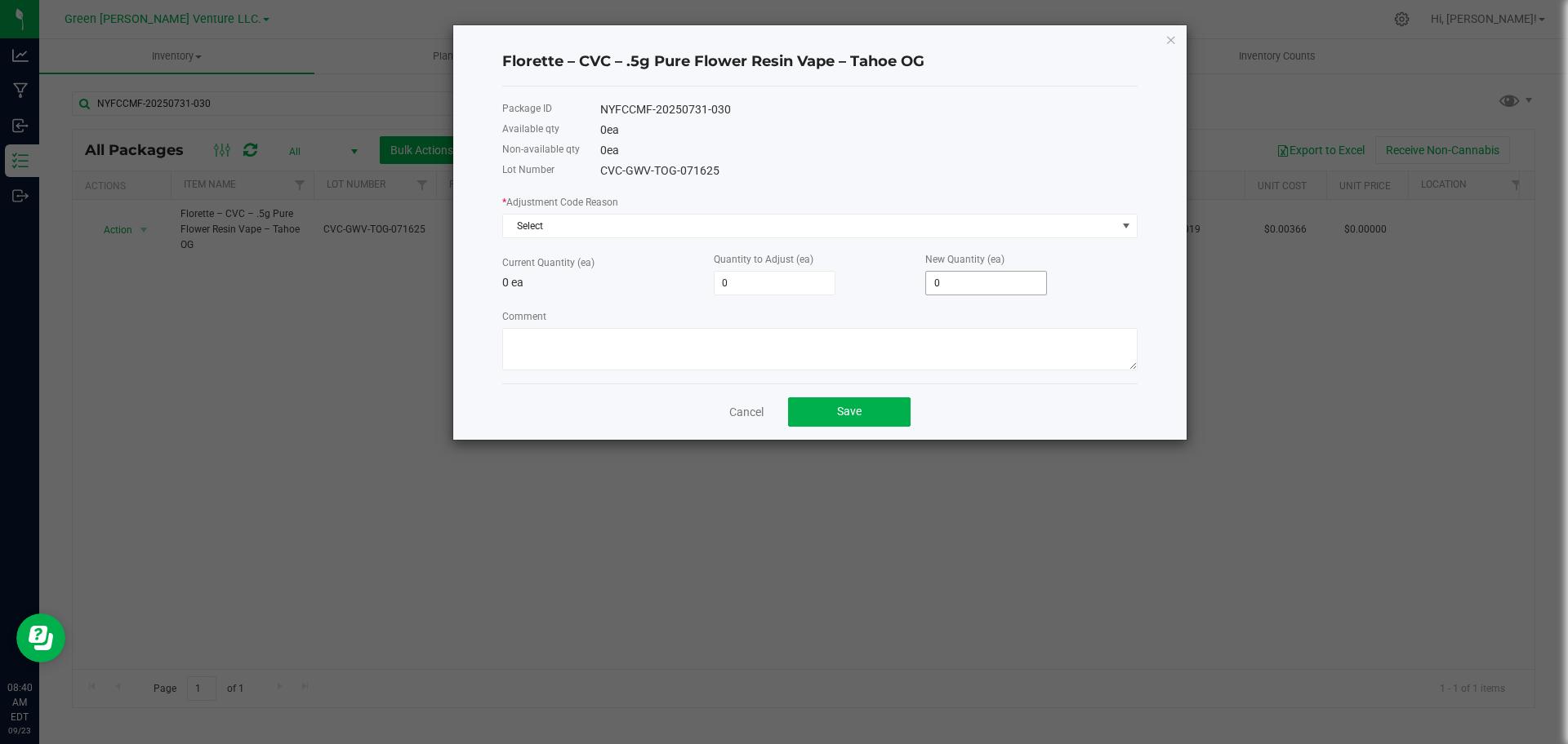
click at [939, 285] on input "0" at bounding box center [986, 283] width 120 height 22
type input "2"
type input "02"
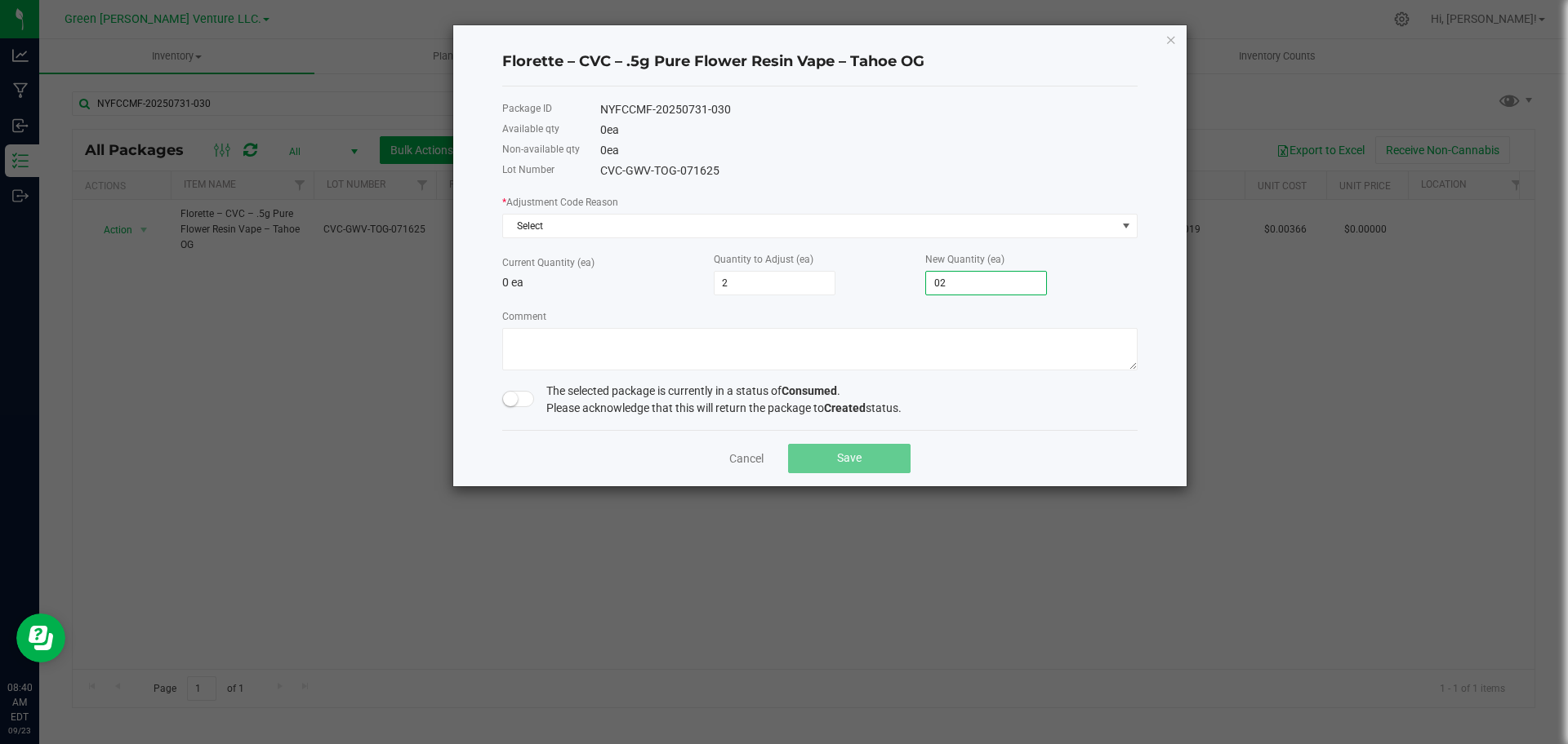
type input "20"
click at [770, 229] on span "Select" at bounding box center [809, 225] width 613 height 22
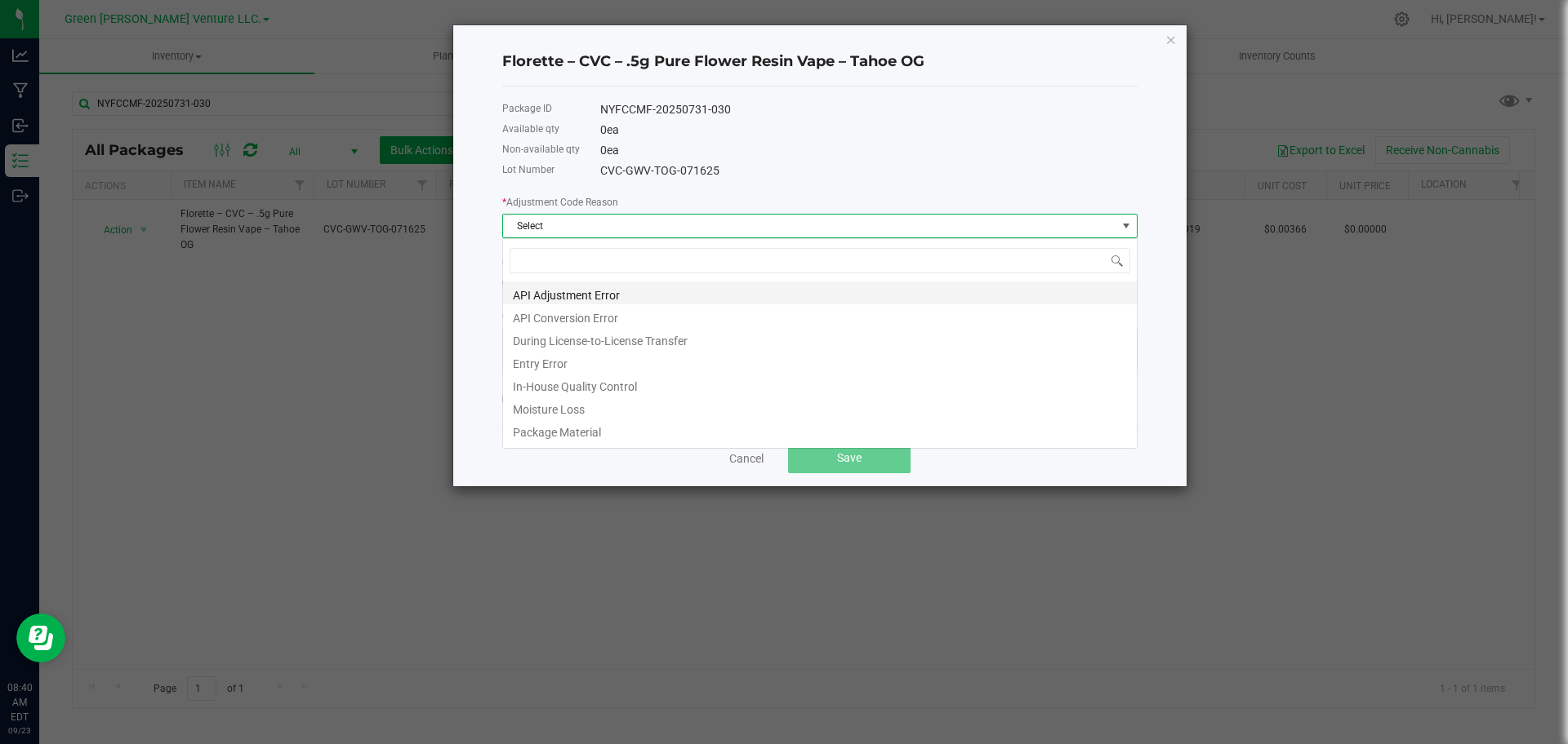
scroll to position [24, 635]
click at [739, 372] on li "In-House Quality Control" at bounding box center [820, 383] width 634 height 22
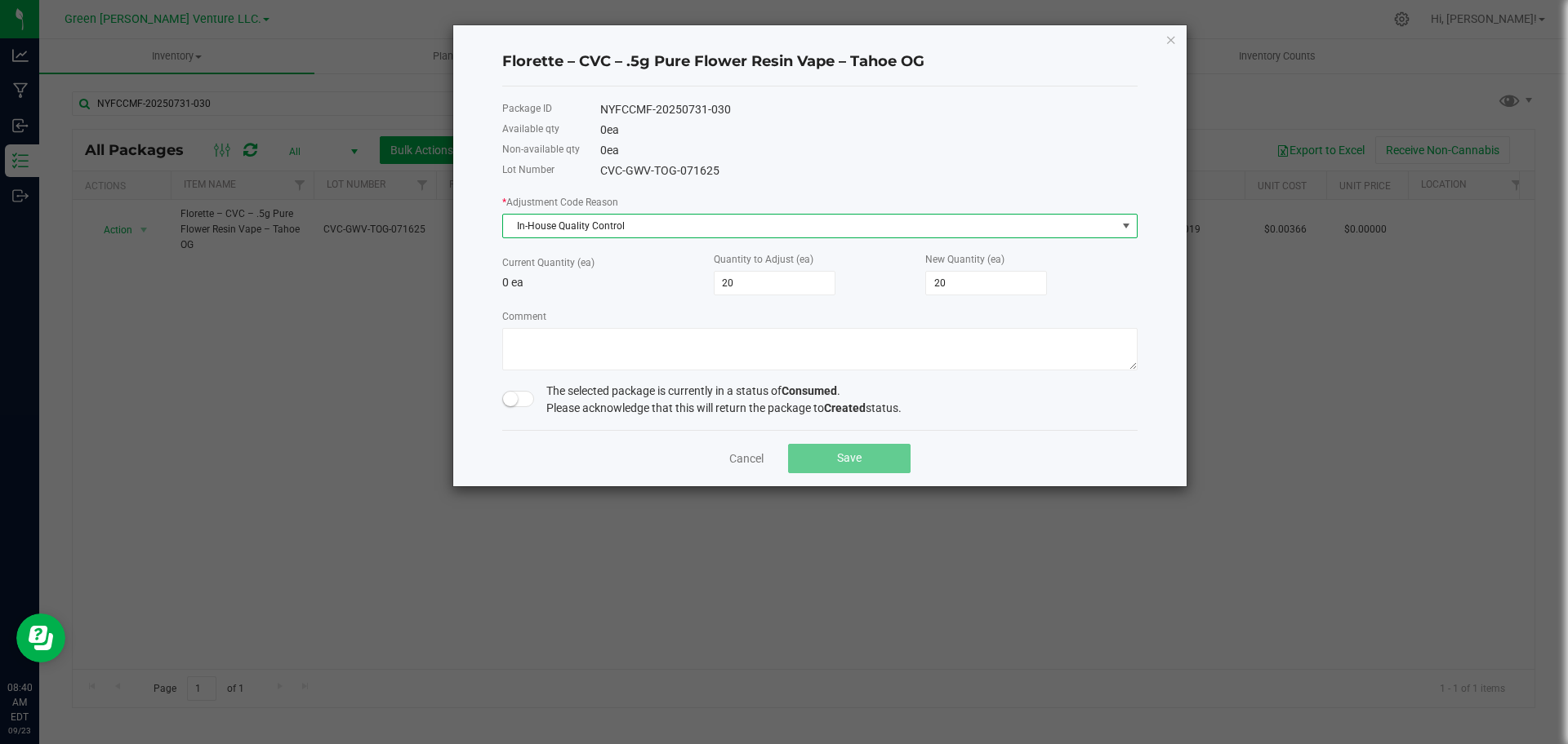
click at [729, 223] on span "In-House Quality Control" at bounding box center [809, 225] width 613 height 22
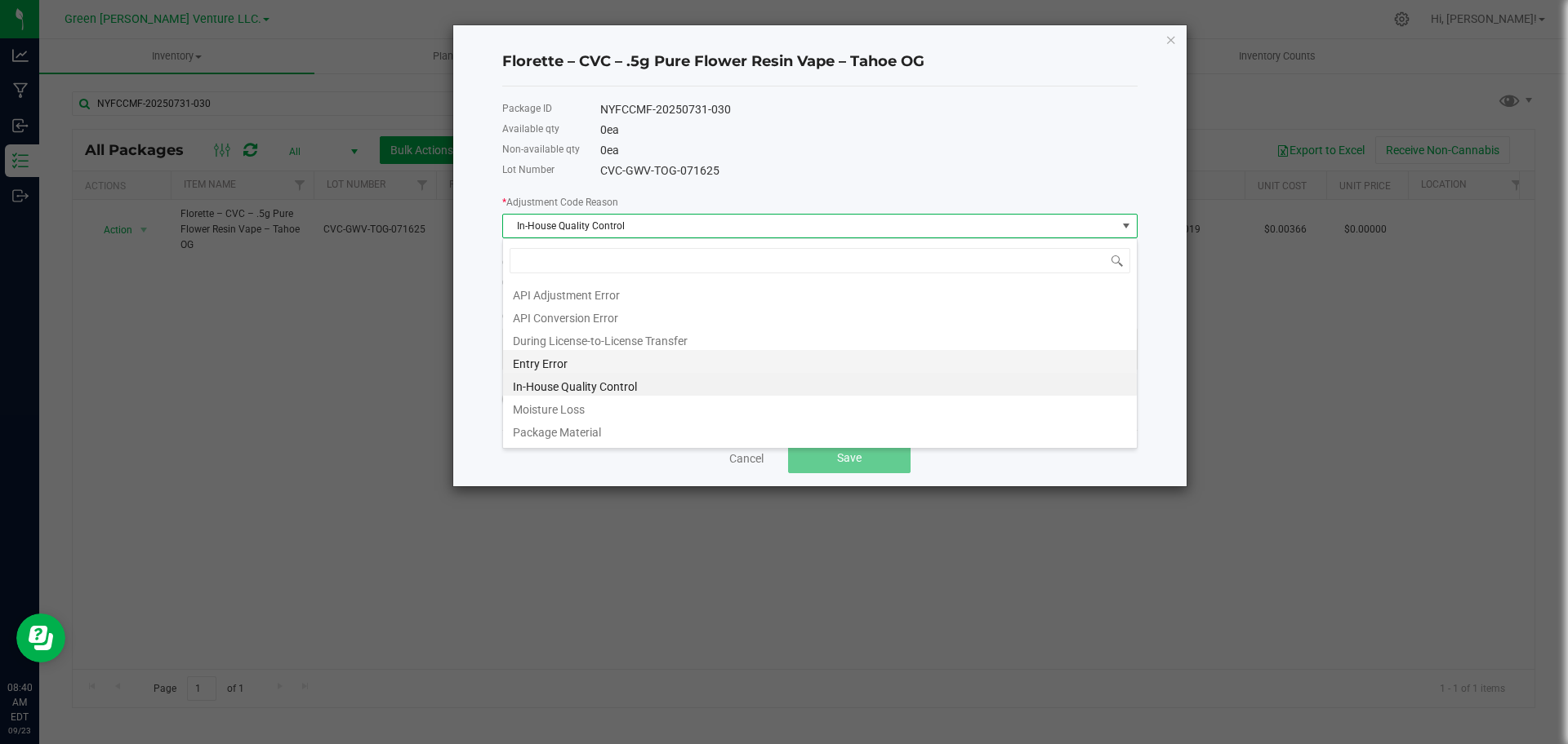
click at [686, 356] on li "Entry Error" at bounding box center [820, 361] width 634 height 22
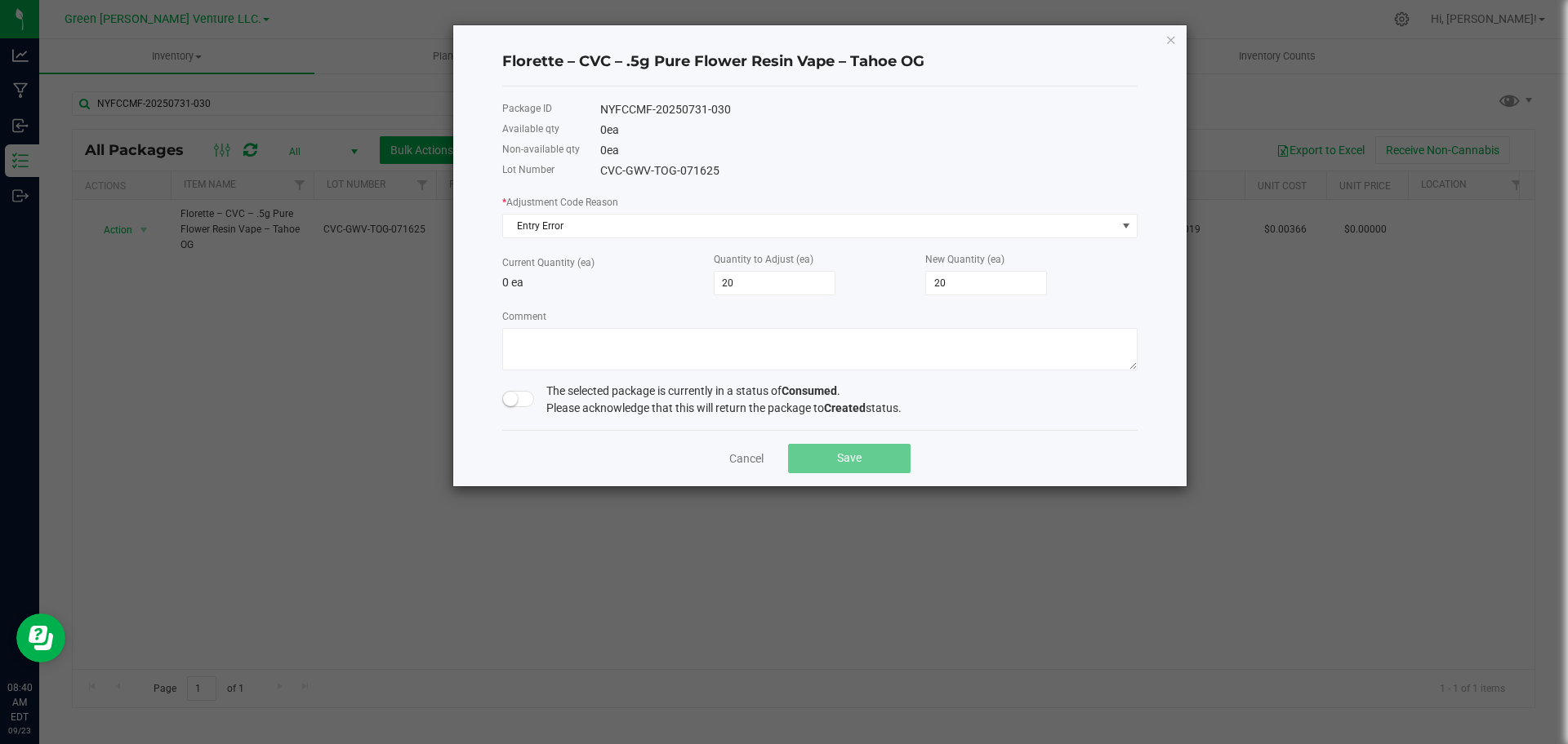
click at [519, 391] on span at bounding box center [518, 398] width 32 height 16
click at [523, 397] on small at bounding box center [525, 398] width 14 height 14
click at [528, 398] on span at bounding box center [518, 398] width 32 height 16
click at [815, 445] on button "Save" at bounding box center [849, 459] width 122 height 30
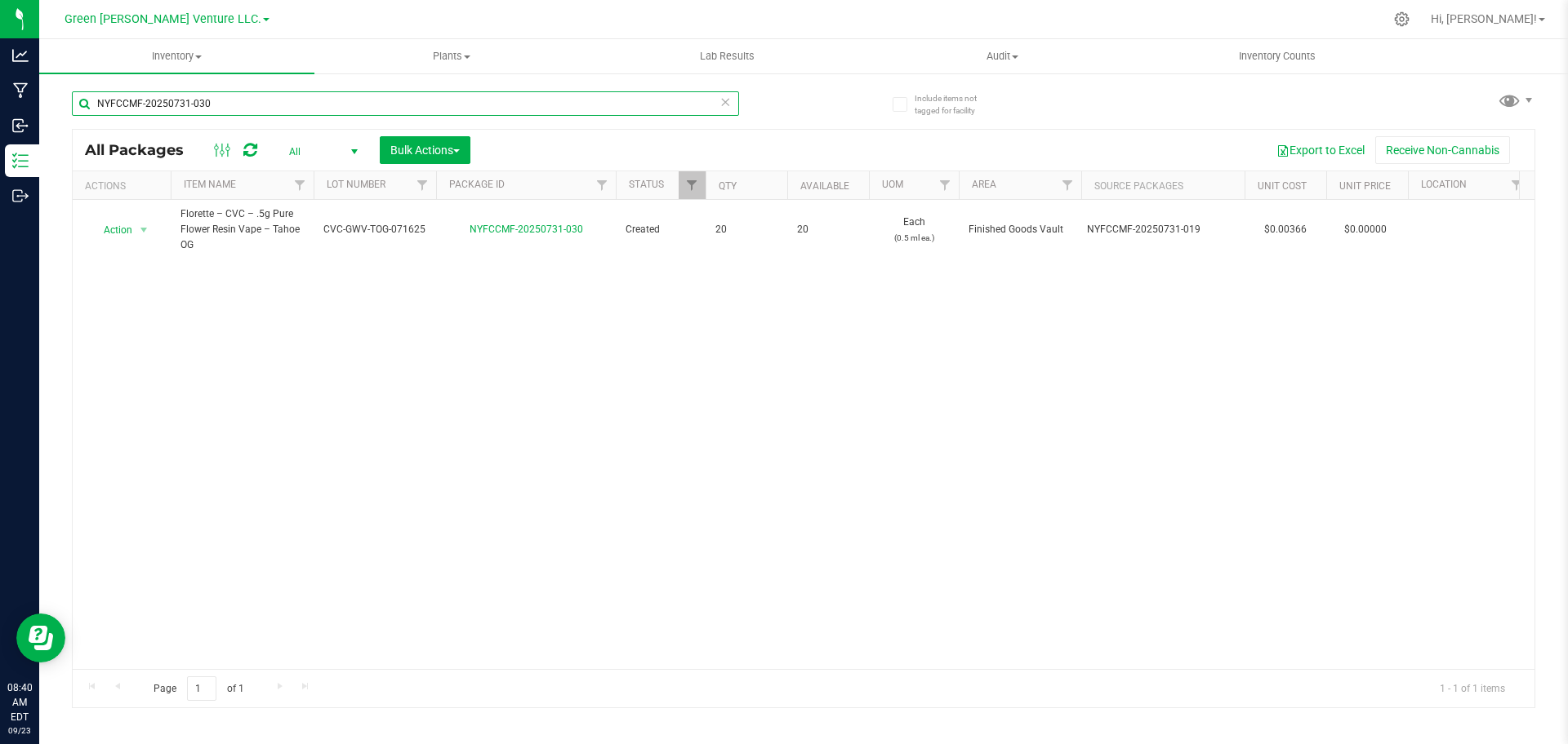
click at [441, 98] on input "NYFCCMF-20250731-030" at bounding box center [405, 103] width 667 height 24
paste input "919-003"
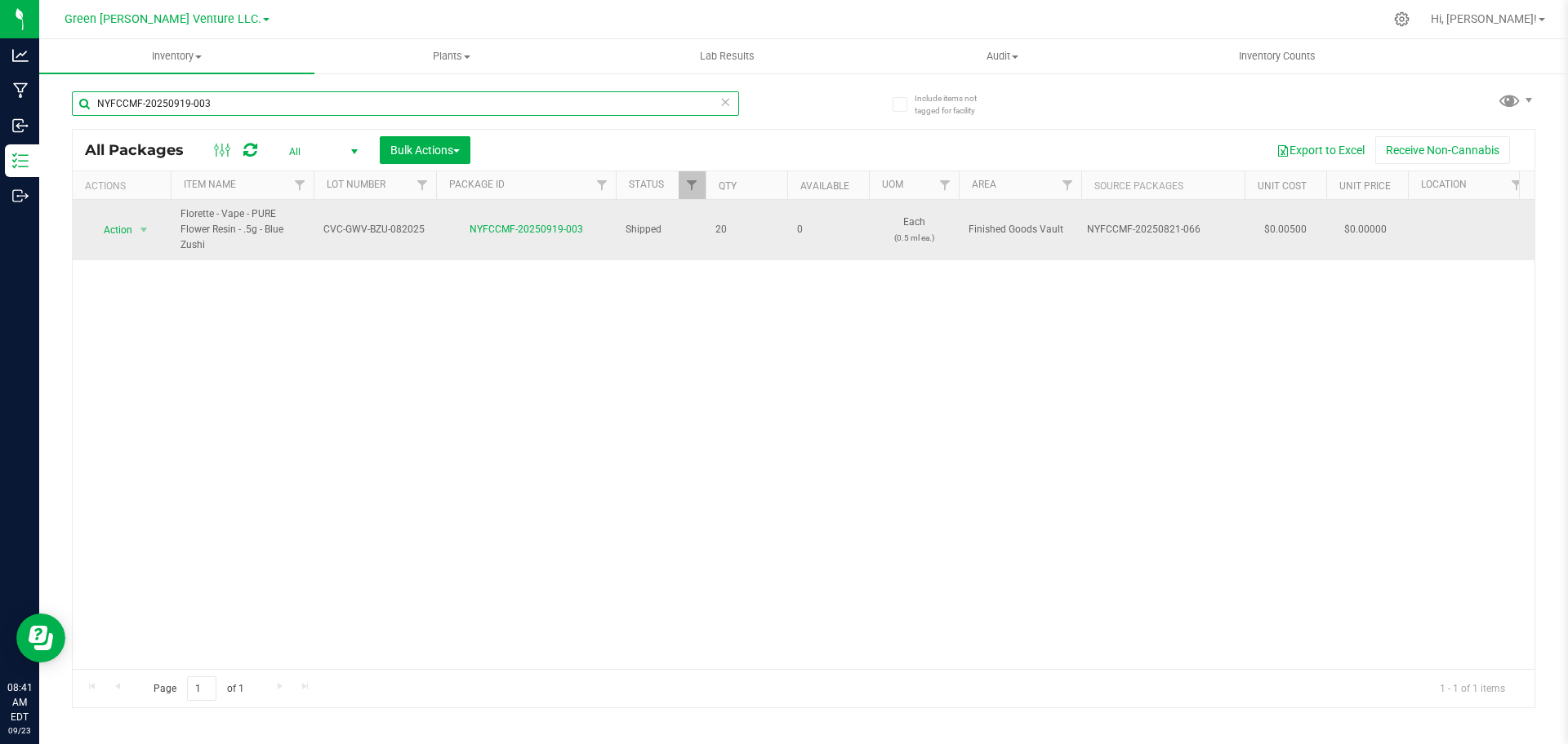
paste input "2-395"
paste input "09-037"
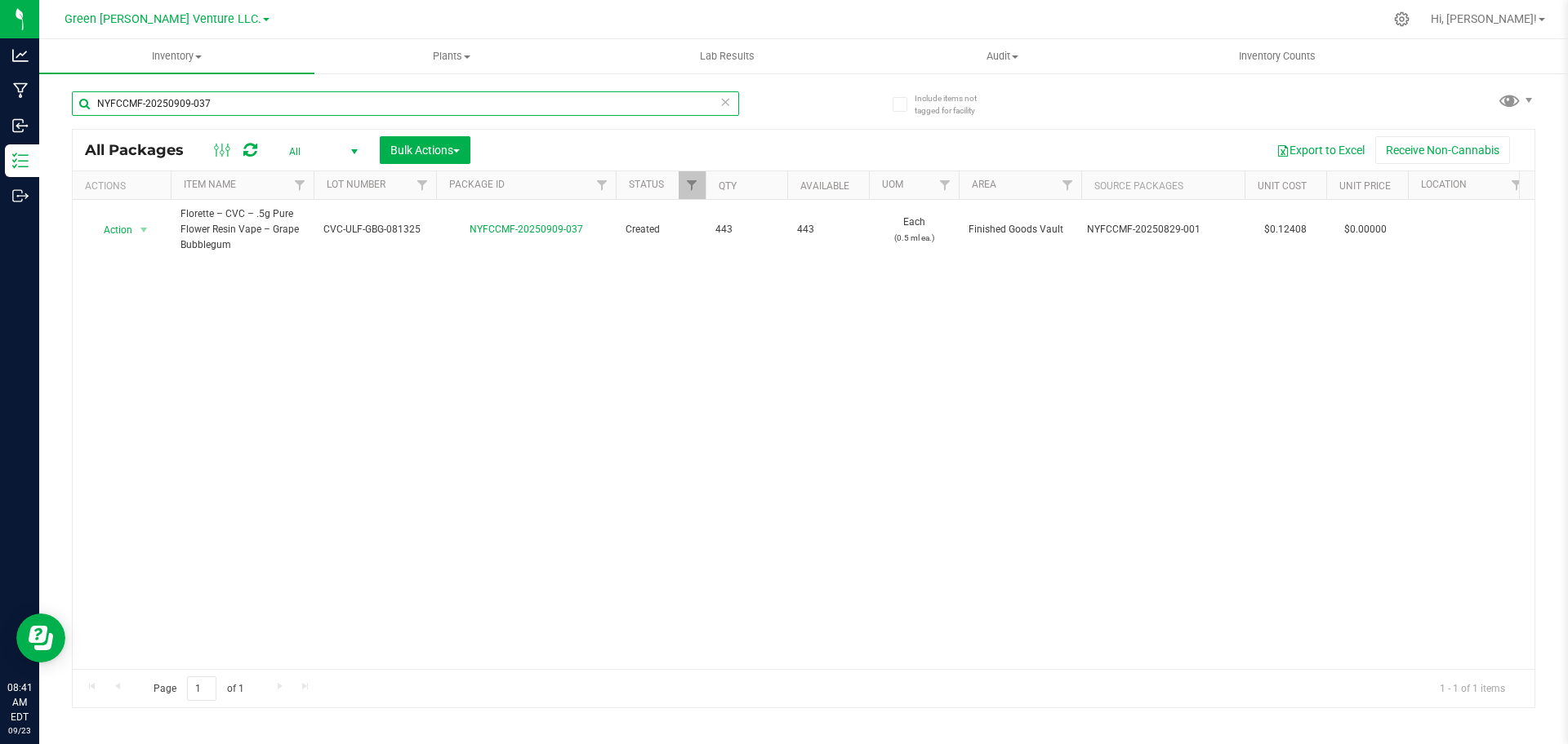
paste input "2-163"
paste input "025"
paste input "13"
paste input "821-066"
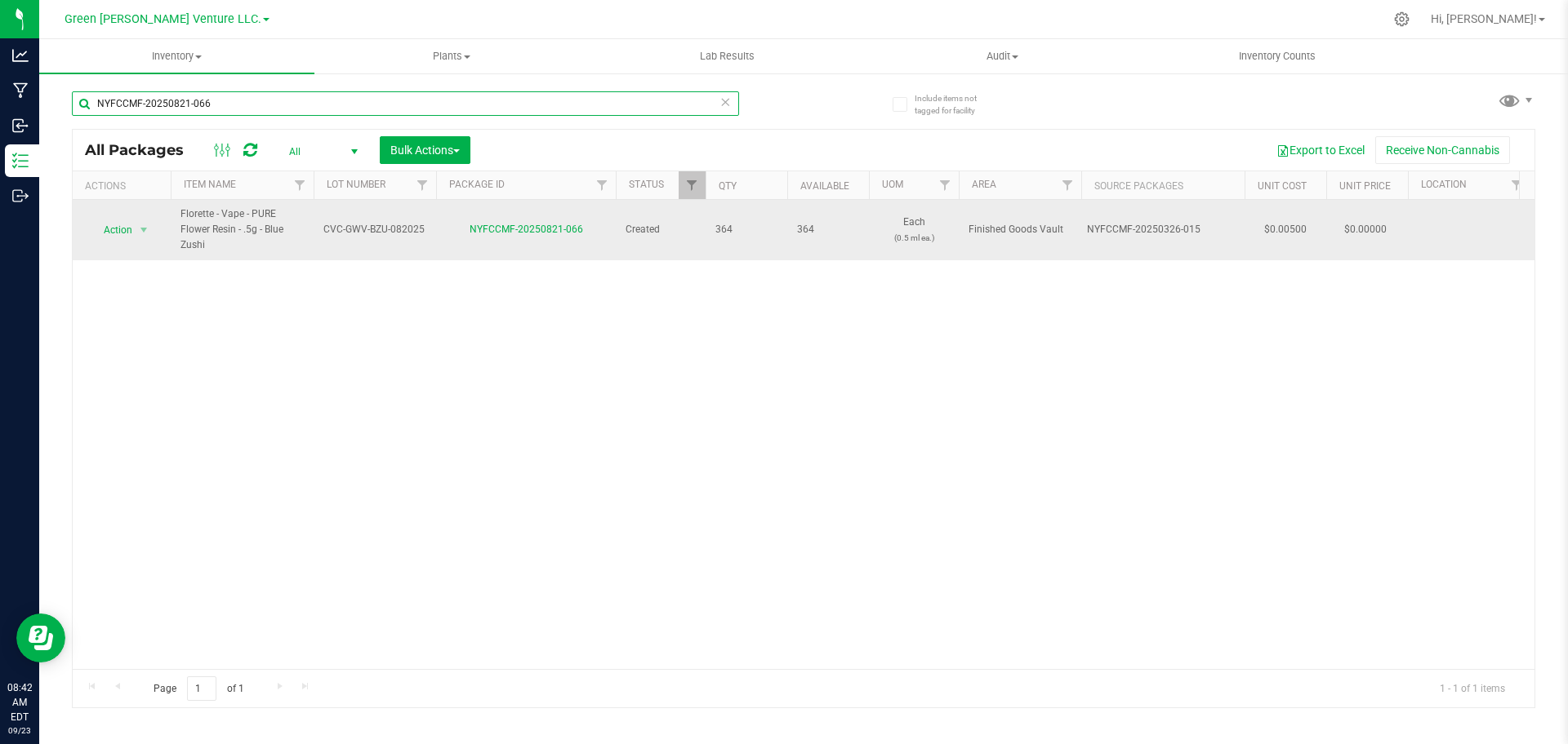
paste input "731-025"
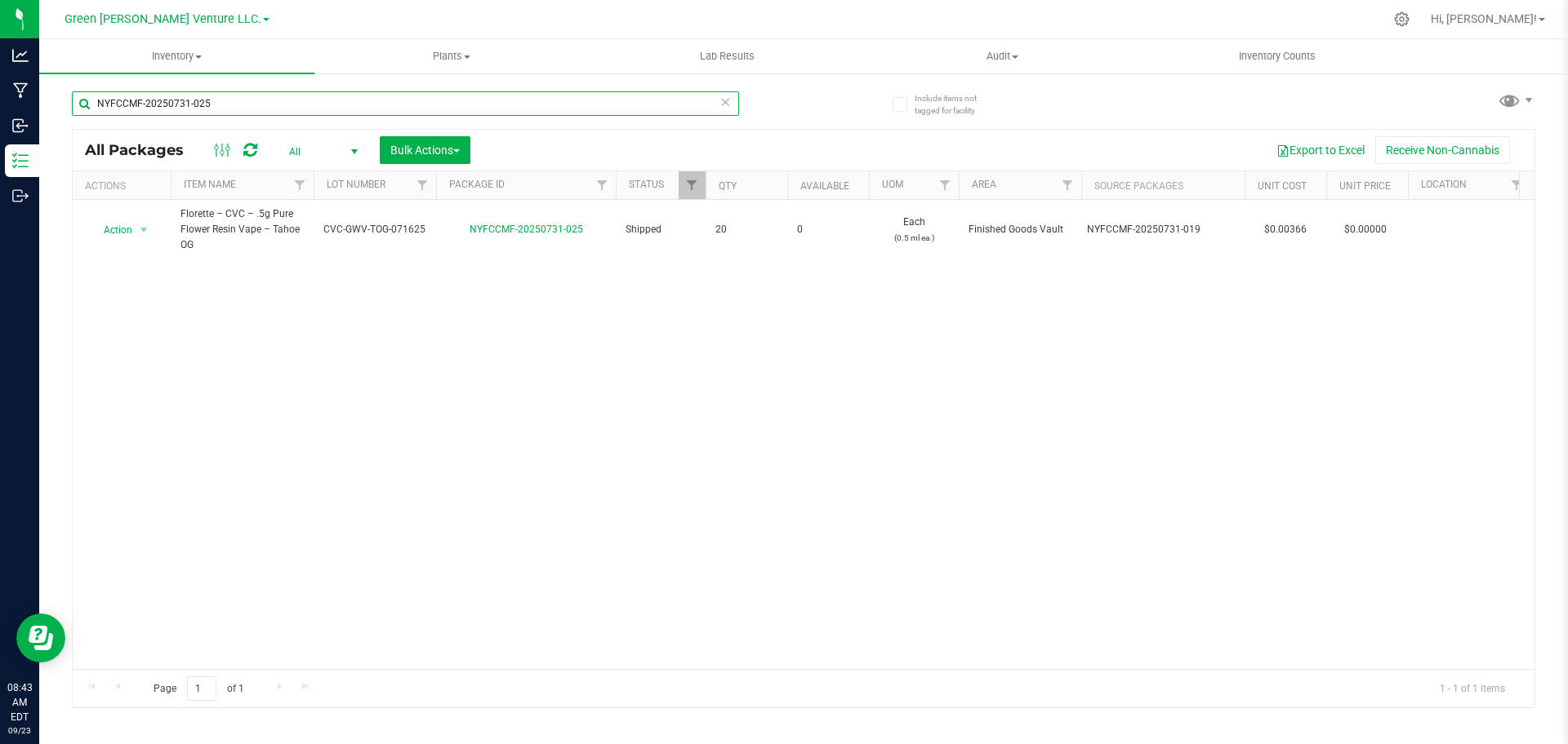
paste input "627-030"
paste input "25"
paste input "708-003"
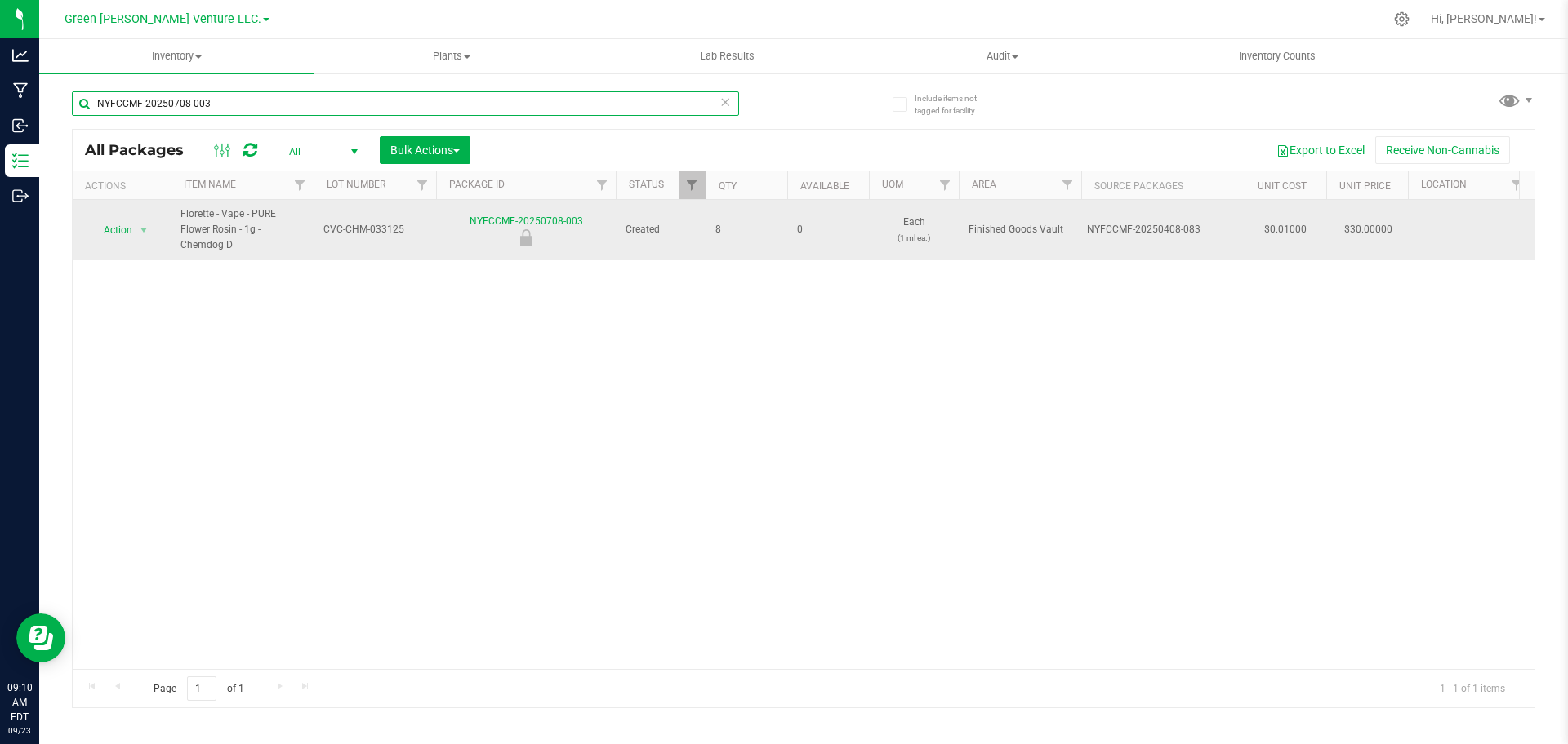
paste input "602-007"
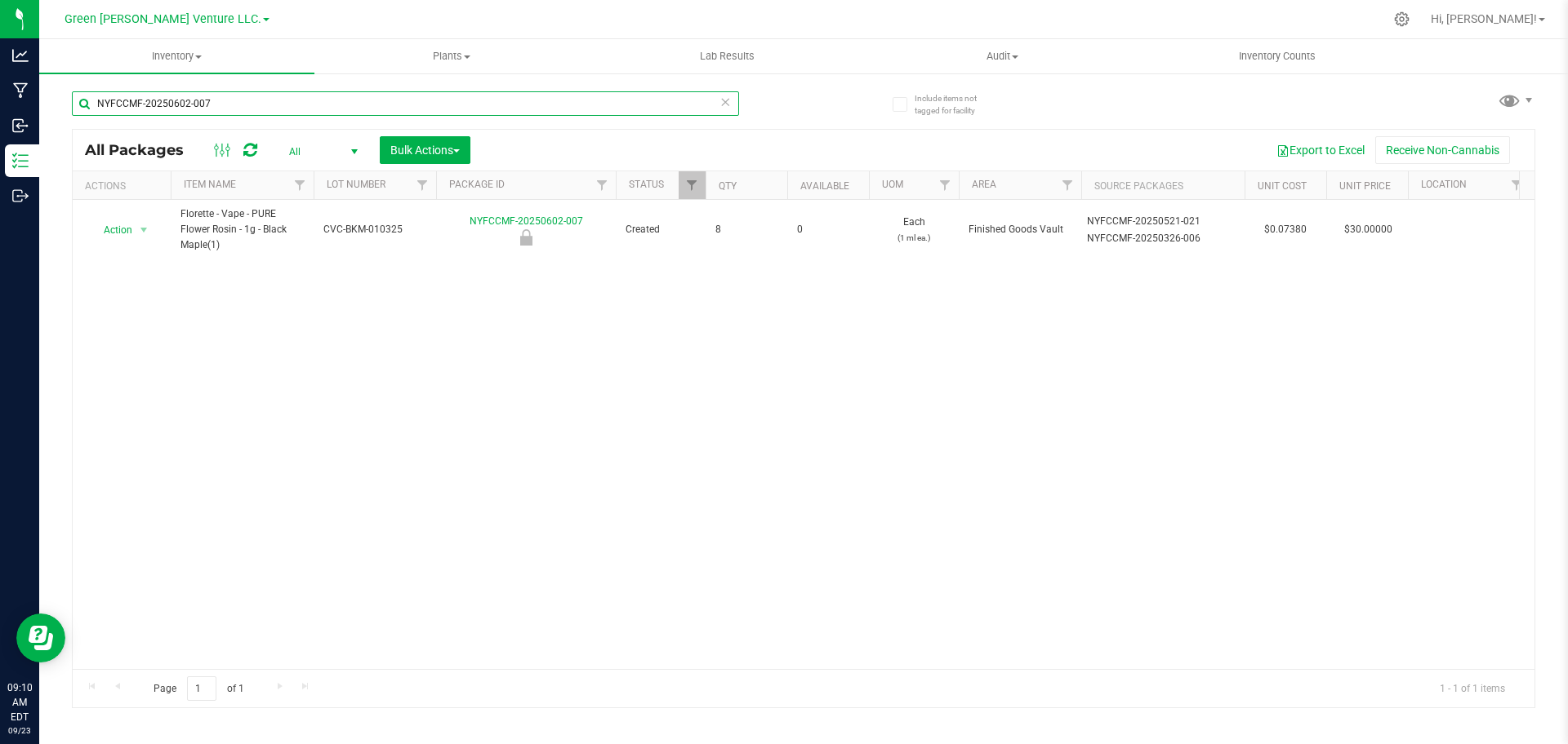
paste input "918-022"
paste input "2-387"
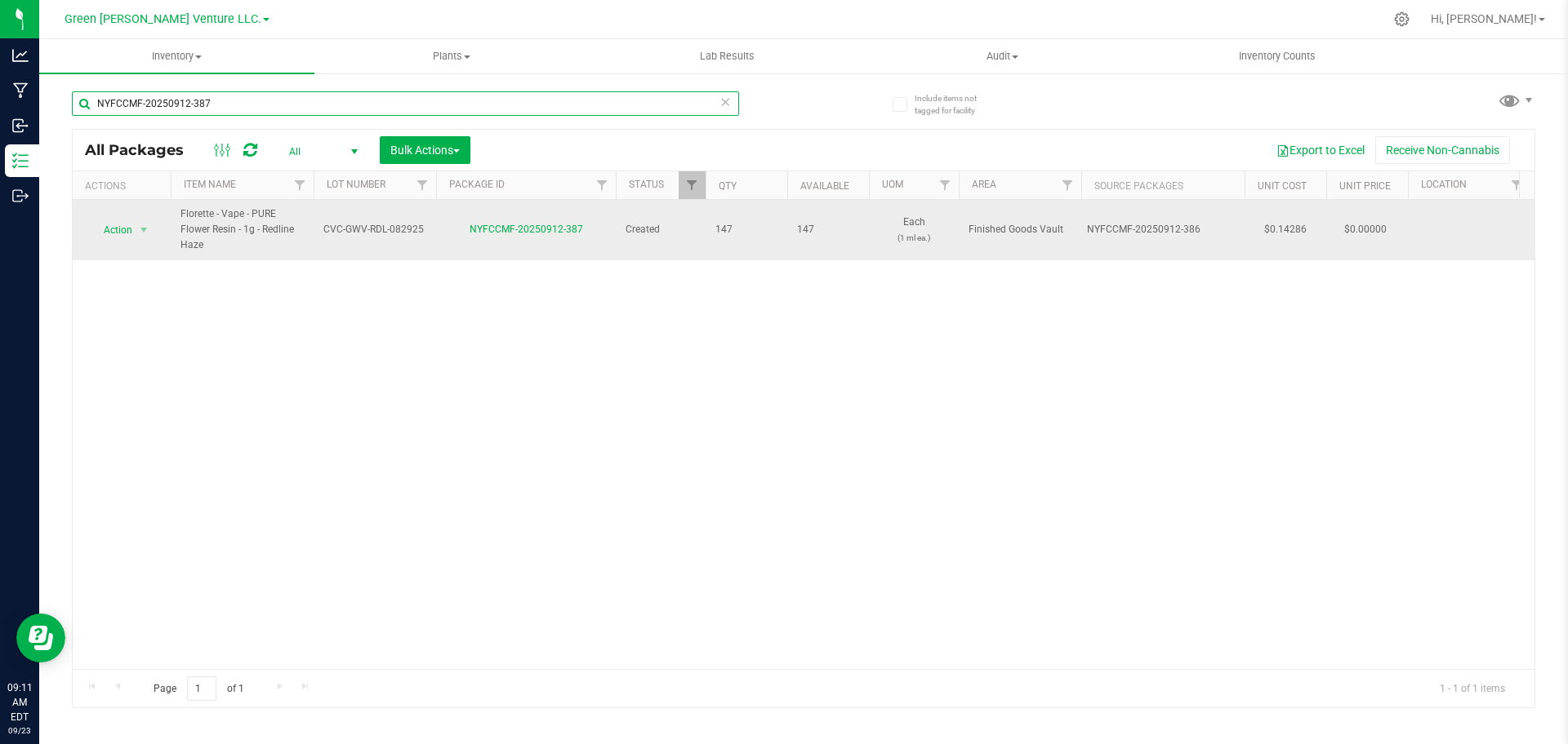
paste input "02-166"
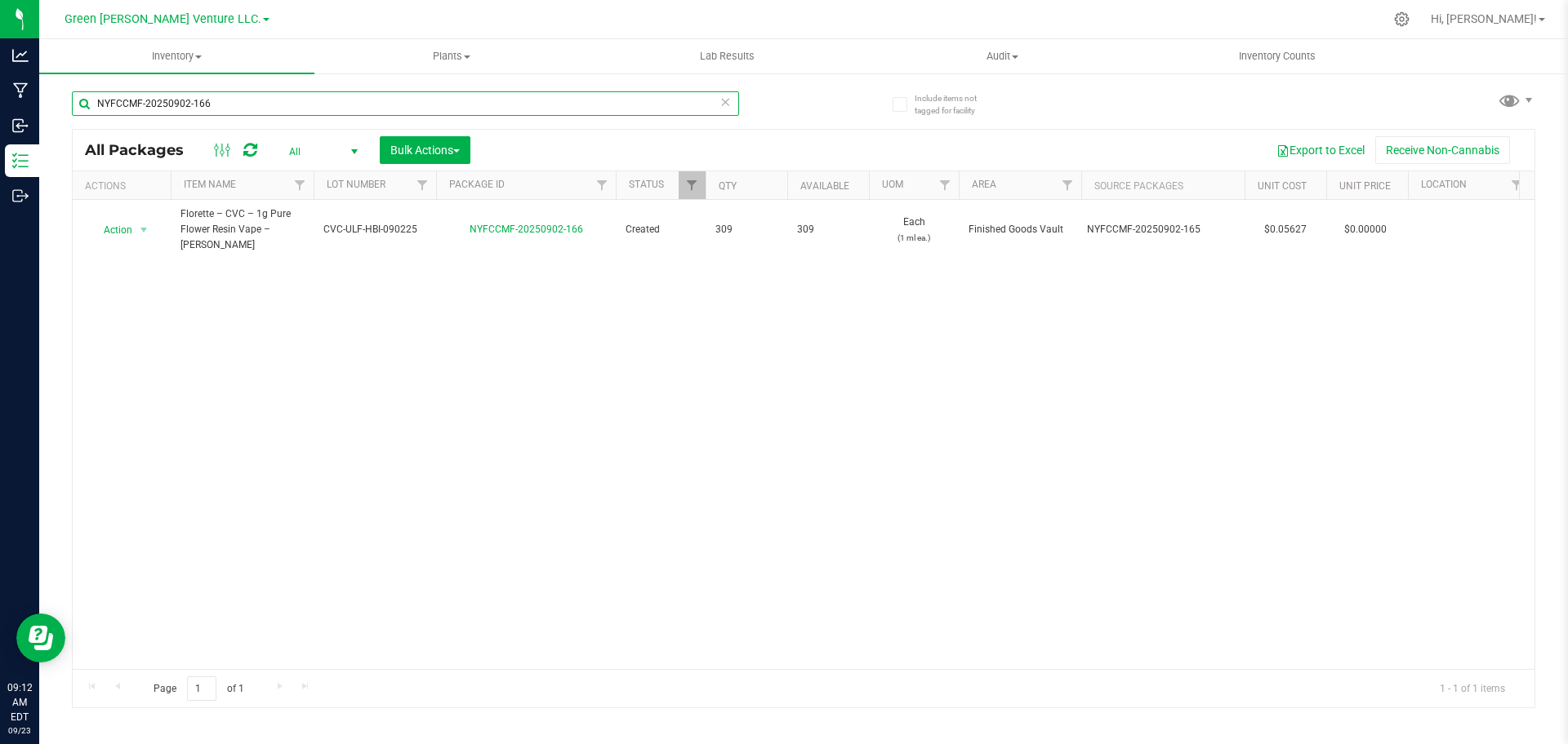
paste input "829-194"
paste input "3"
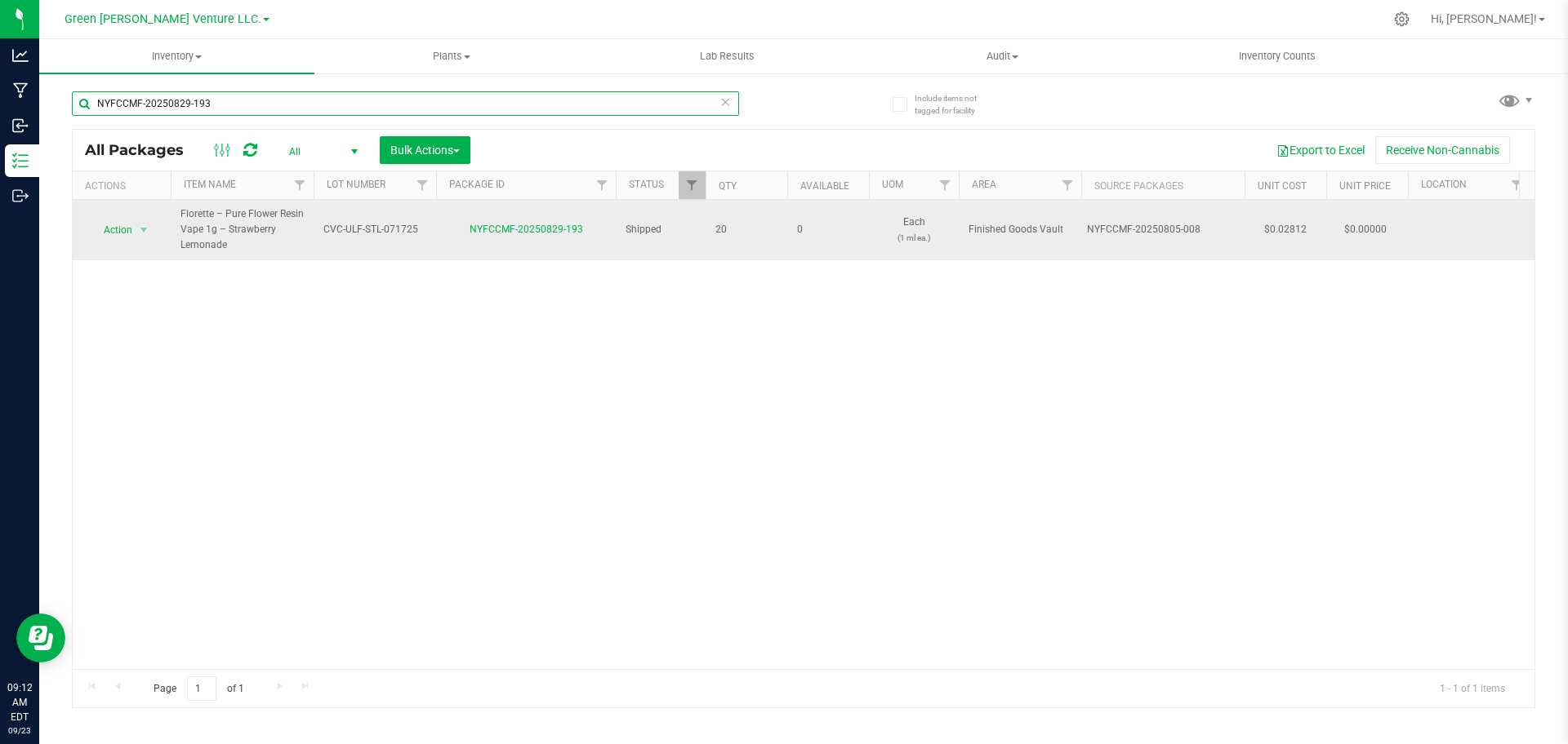
paste input "1-064"
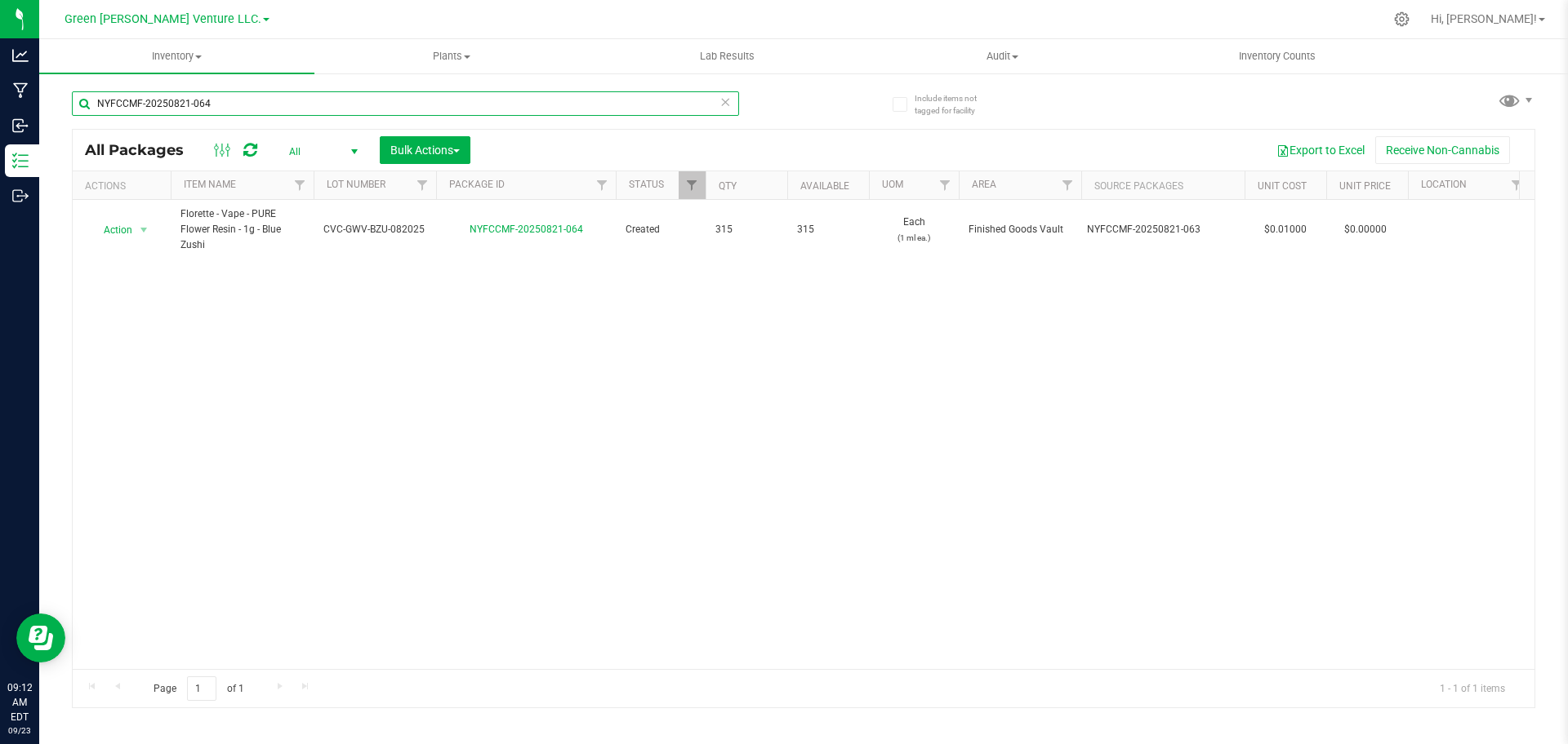
paste input "05-04"
paste input "730-037"
paste input "627-115"
paste input "730-037"
type input "NYFCCMF-20250730-037"
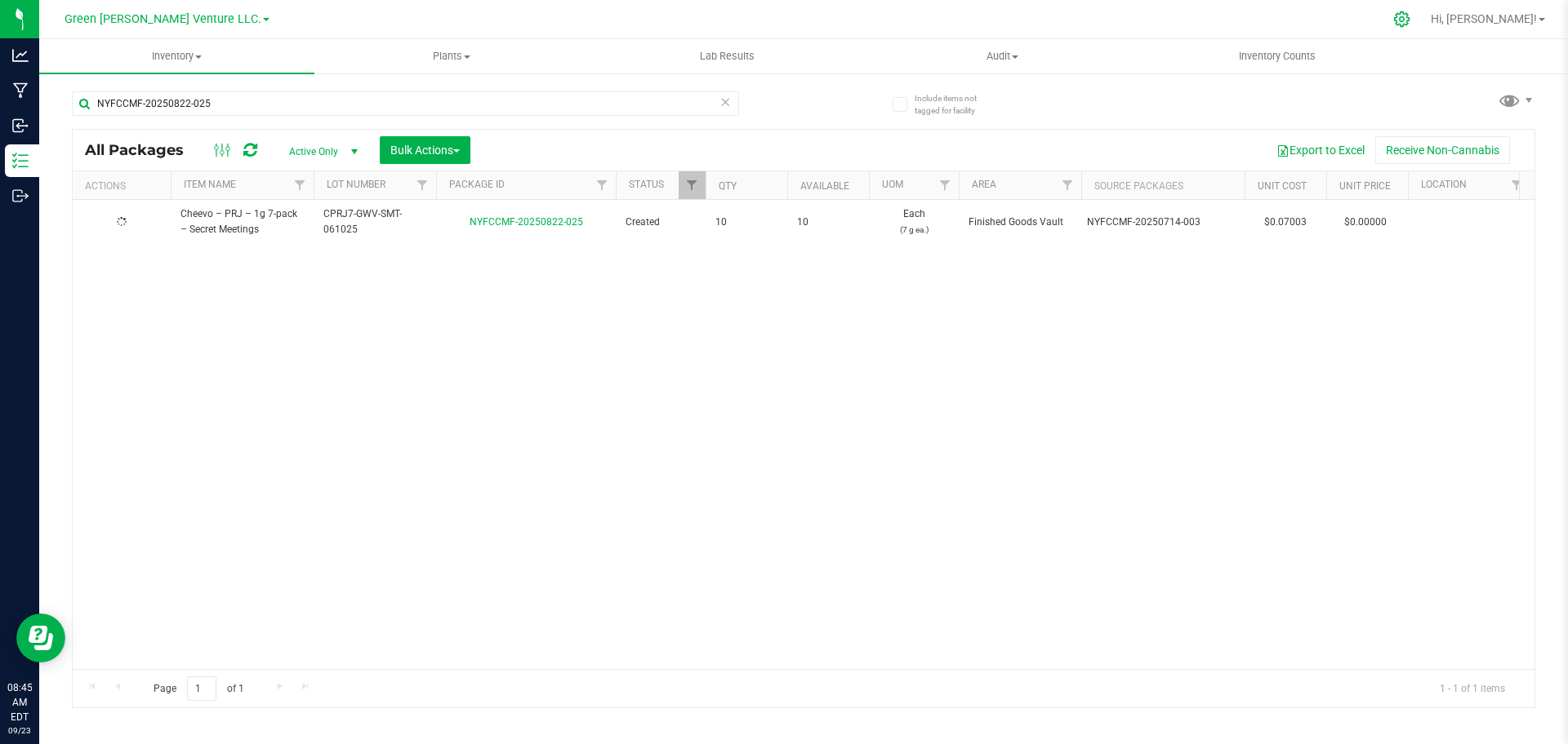
click at [1409, 22] on icon at bounding box center [1401, 19] width 15 height 15
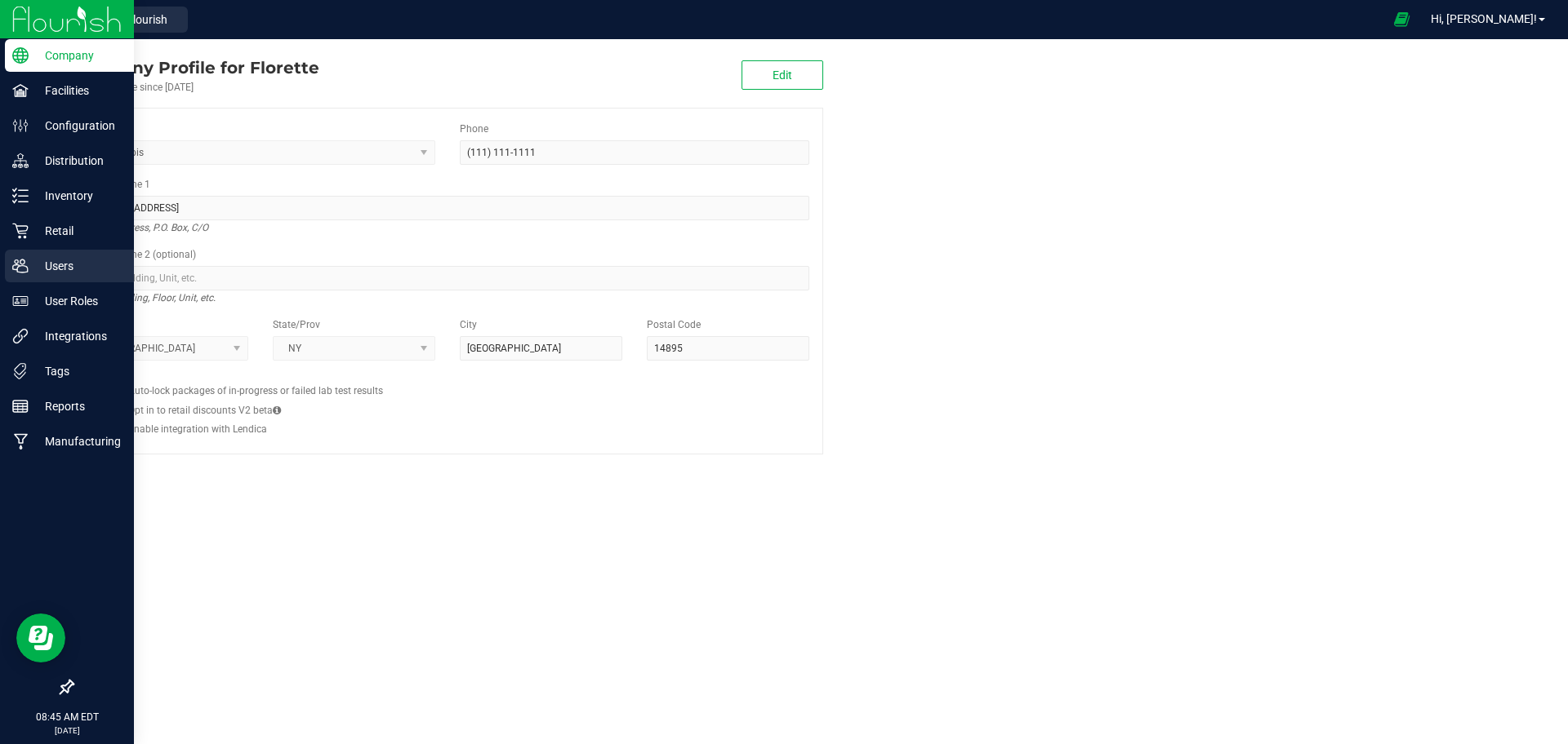
click at [53, 263] on p "Users" at bounding box center [77, 266] width 98 height 20
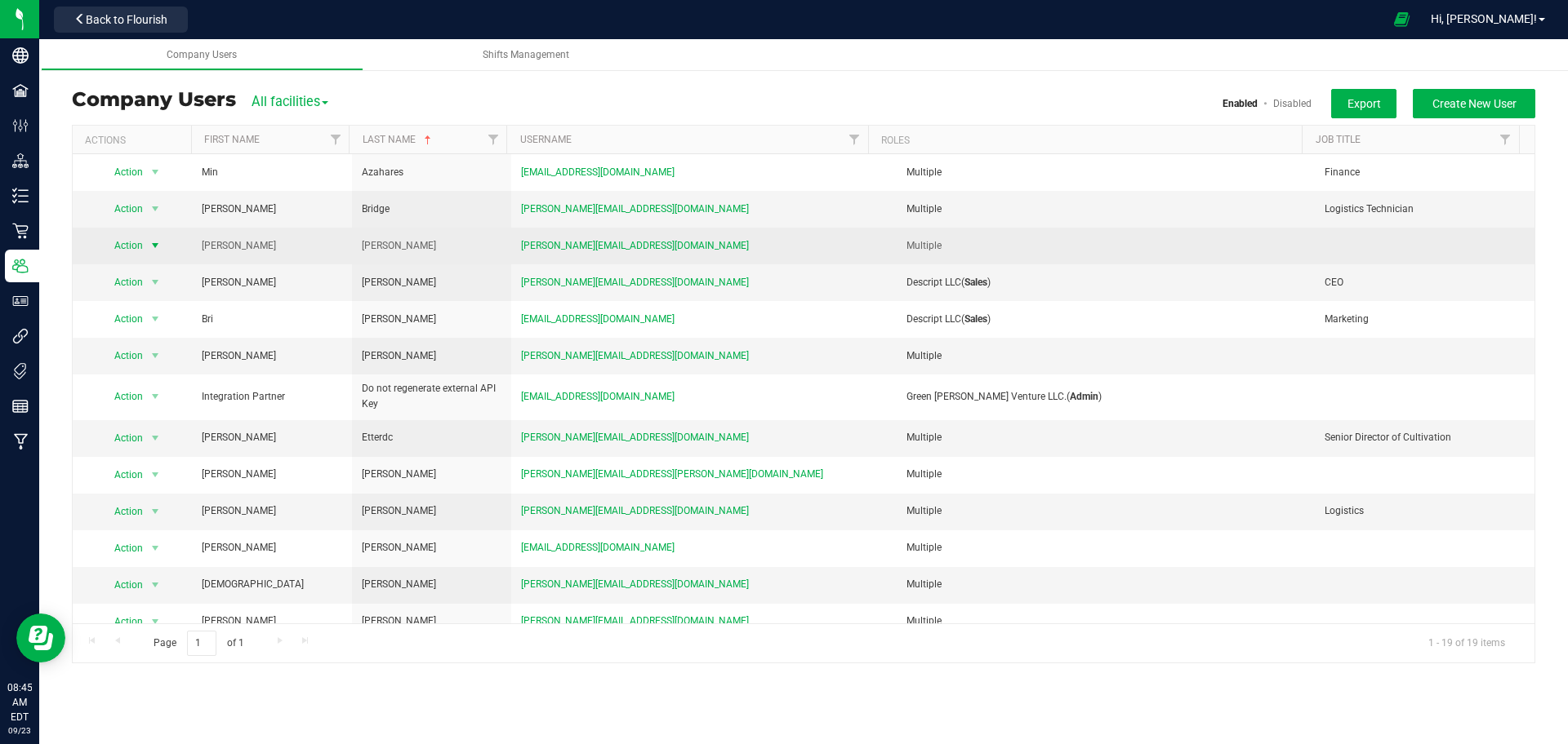
click at [141, 247] on span "Action" at bounding box center [122, 245] width 45 height 22
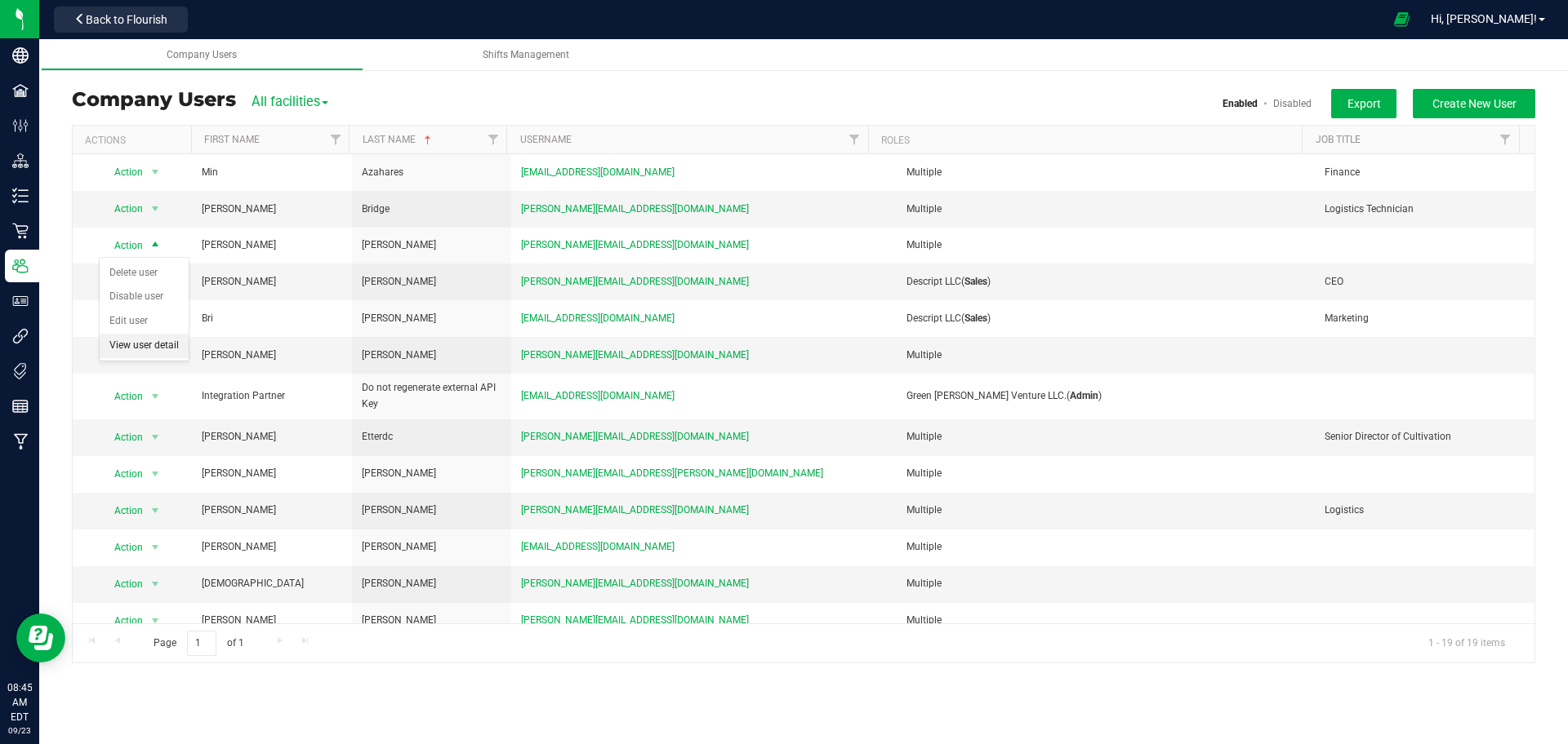
click at [175, 339] on li "View user detail" at bounding box center [144, 346] width 89 height 24
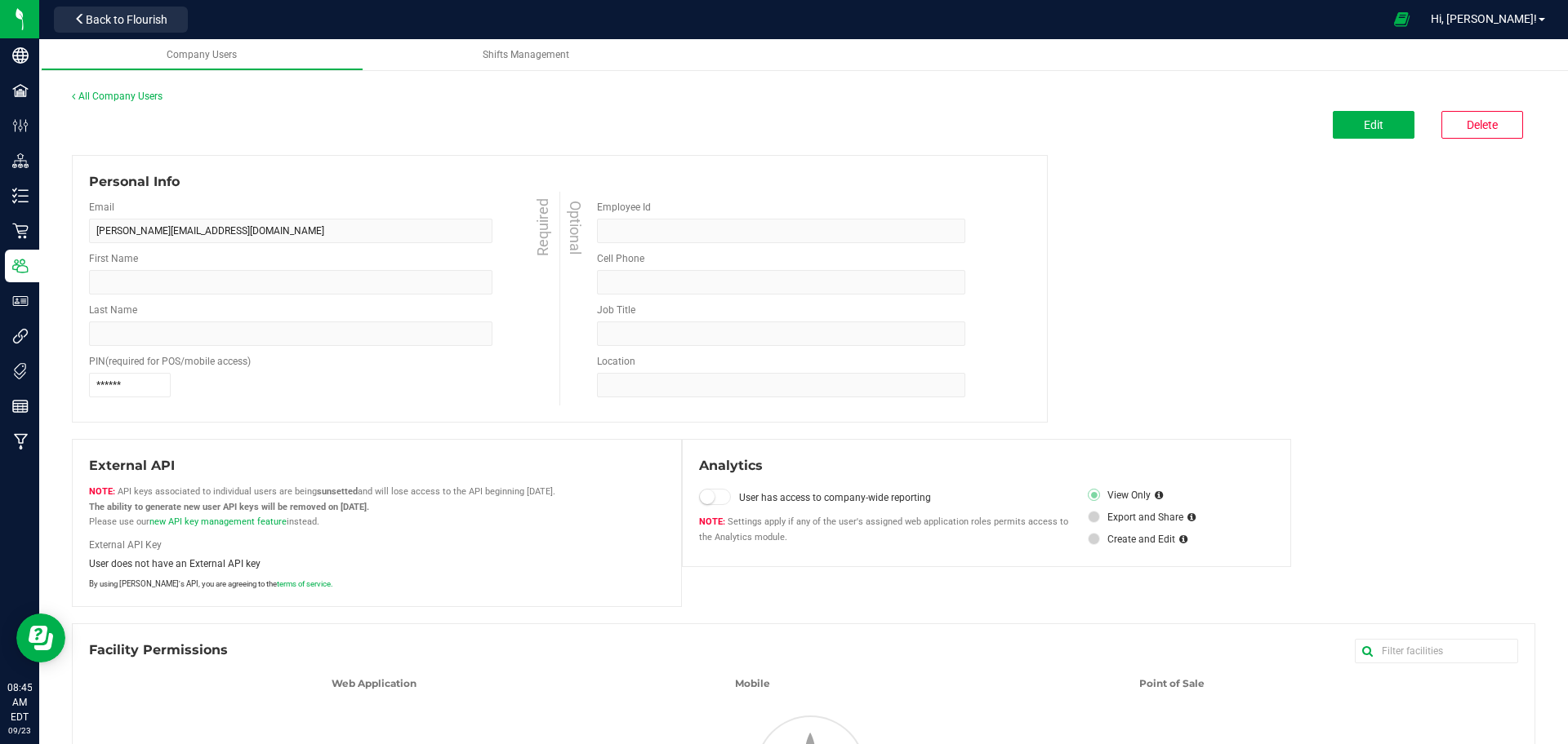
type input "[PERSON_NAME]"
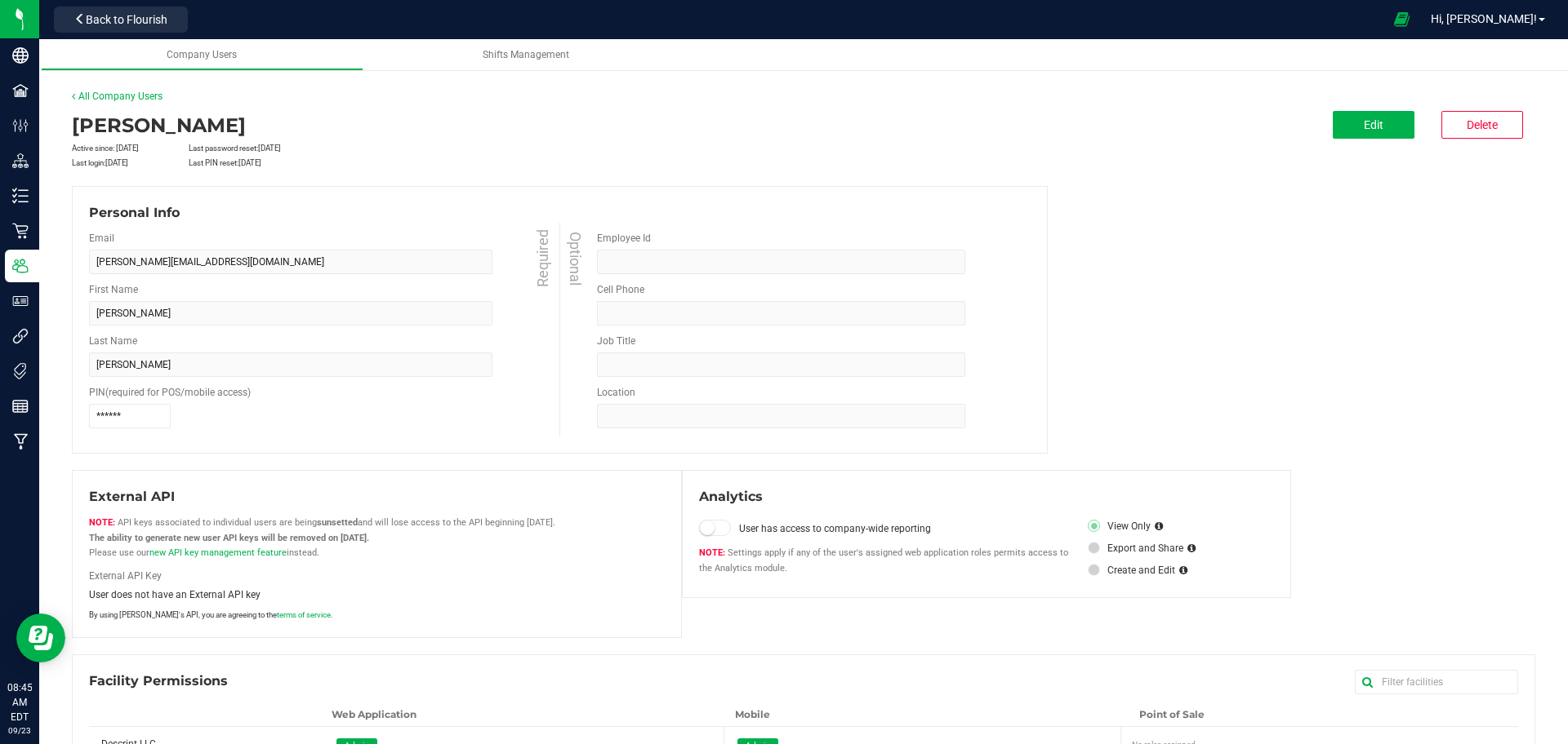
click at [537, 297] on div "First Name [PERSON_NAME] Required" at bounding box center [326, 304] width 474 height 43
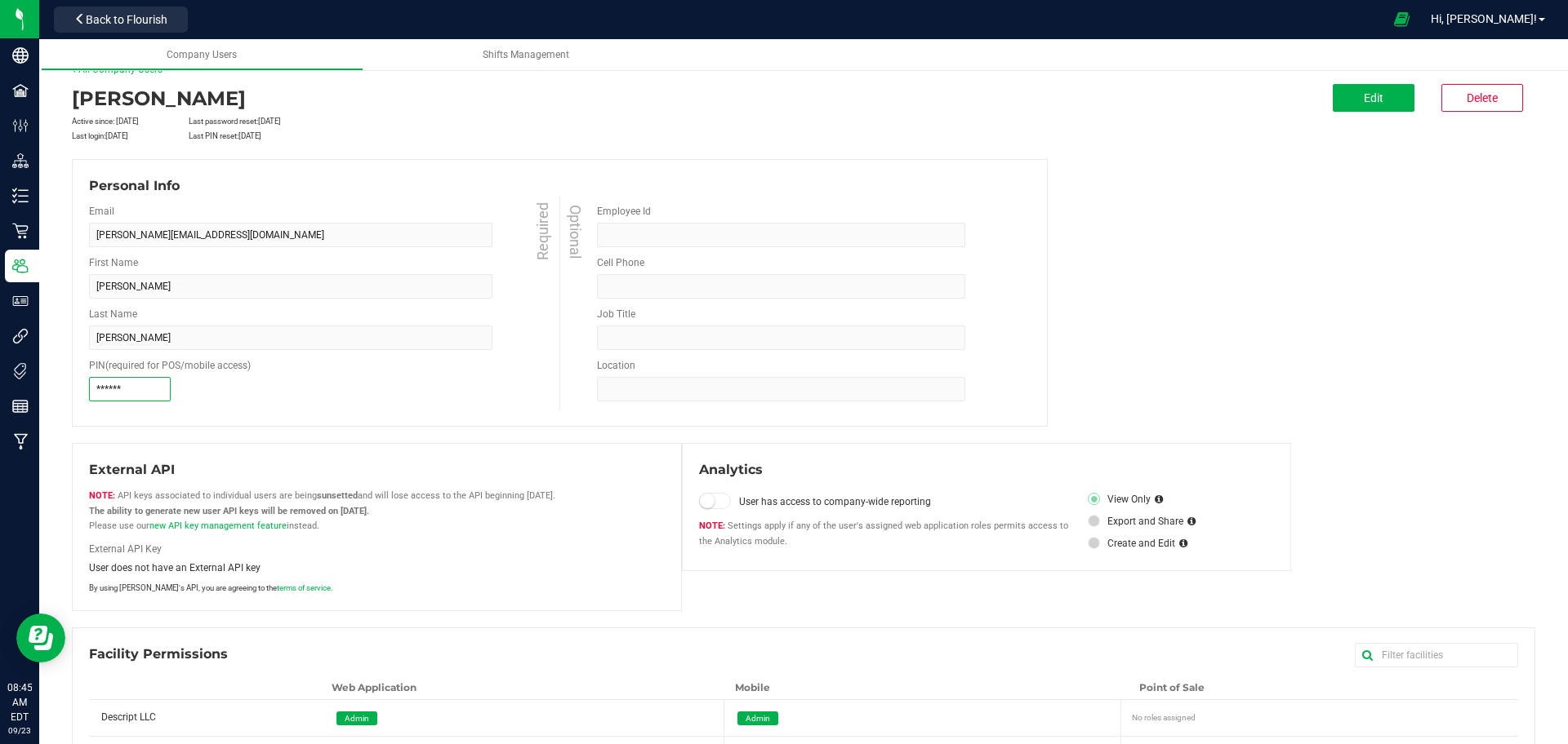
click at [142, 390] on input "******" at bounding box center [129, 389] width 82 height 24
click at [143, 390] on input "******" at bounding box center [129, 389] width 82 height 24
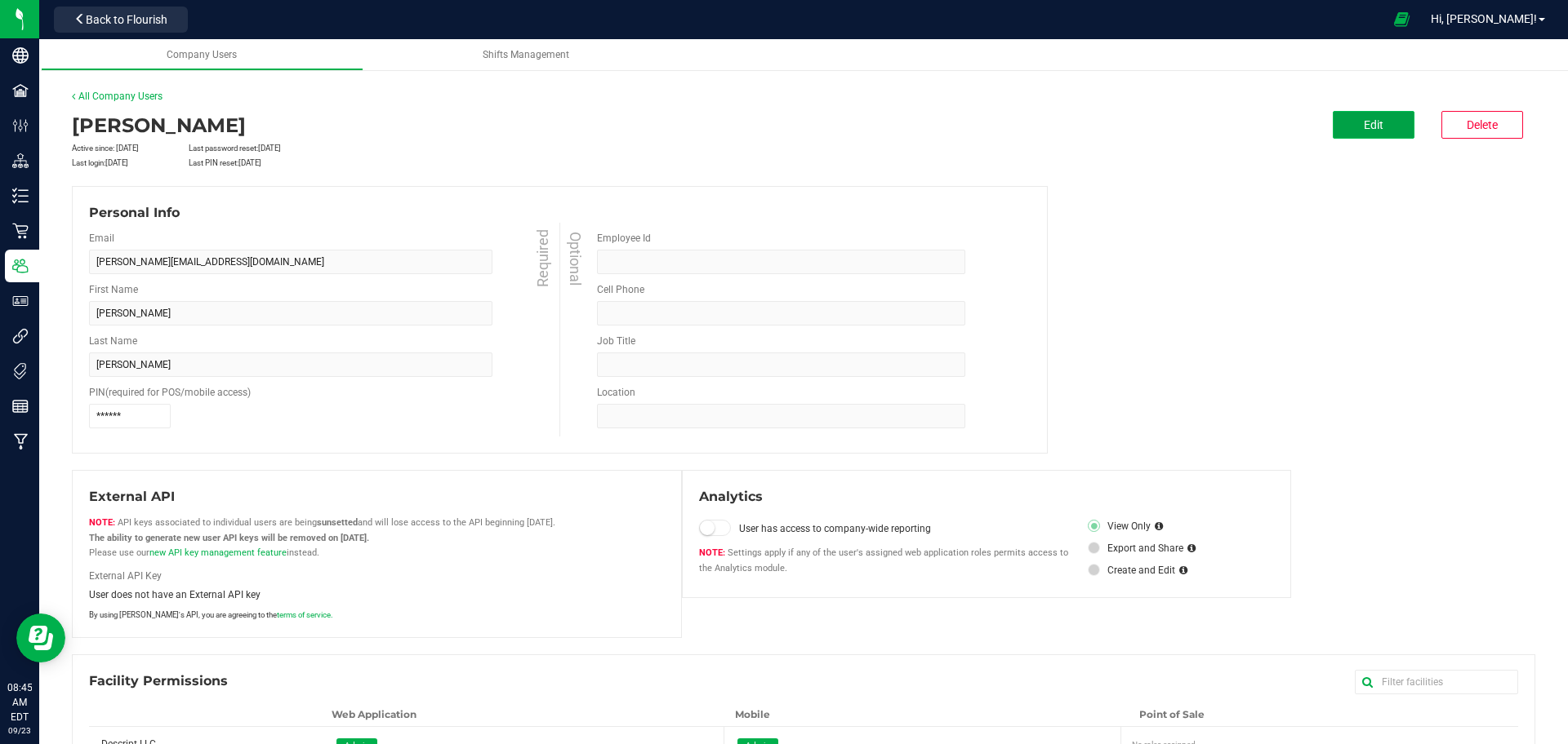
click at [1337, 130] on button "Edit" at bounding box center [1373, 125] width 82 height 28
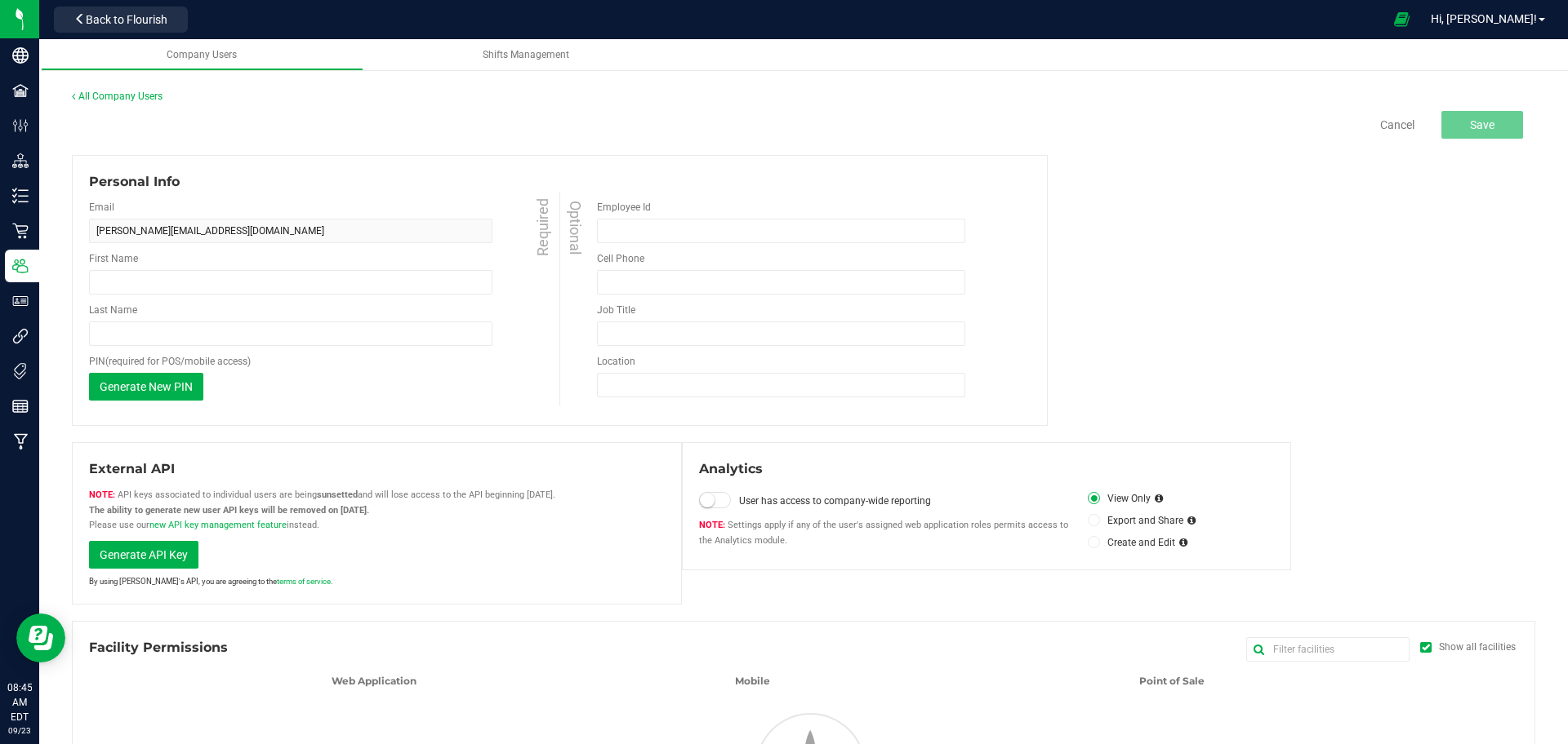
type input "[PERSON_NAME]"
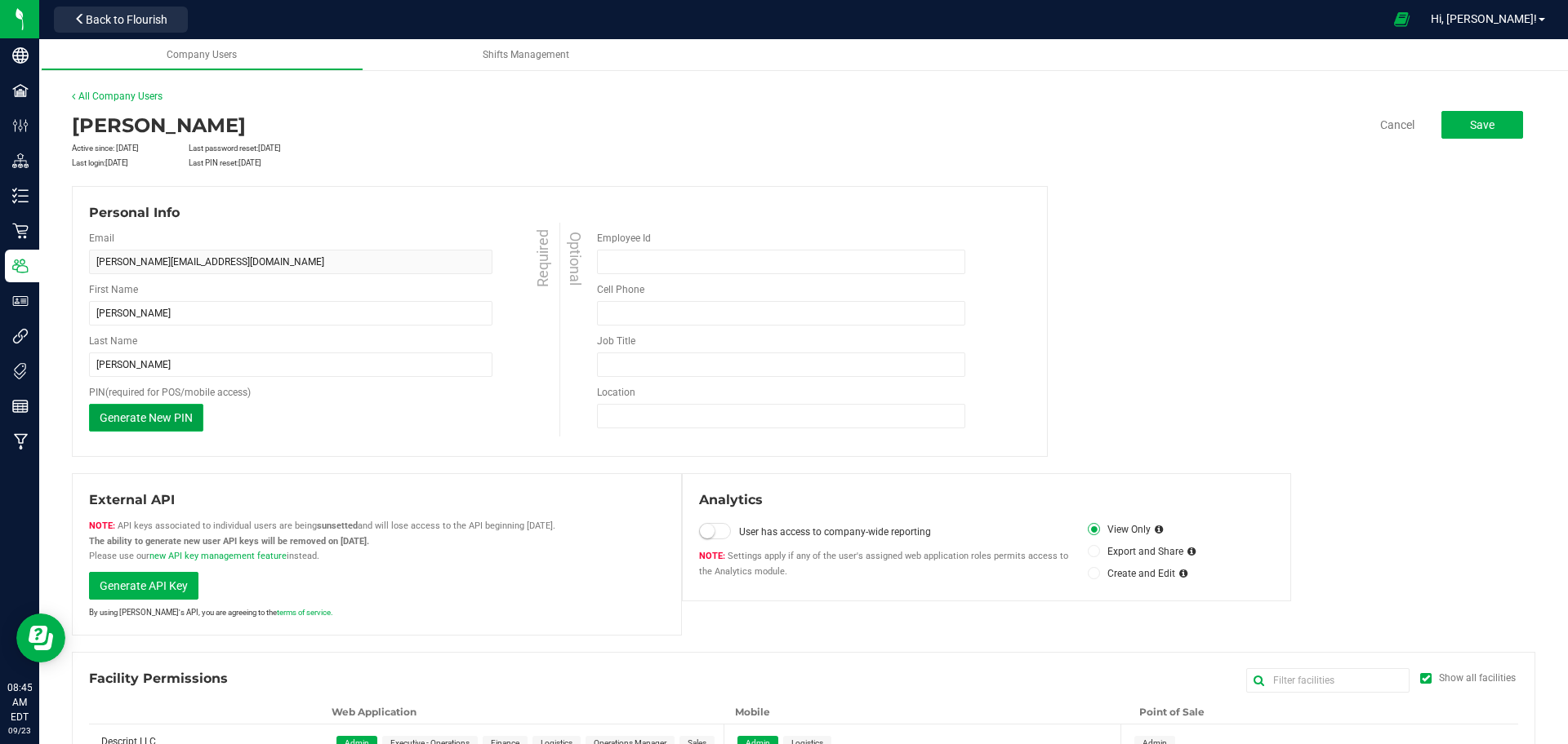
click at [194, 424] on button "Generate New PIN" at bounding box center [145, 417] width 114 height 28
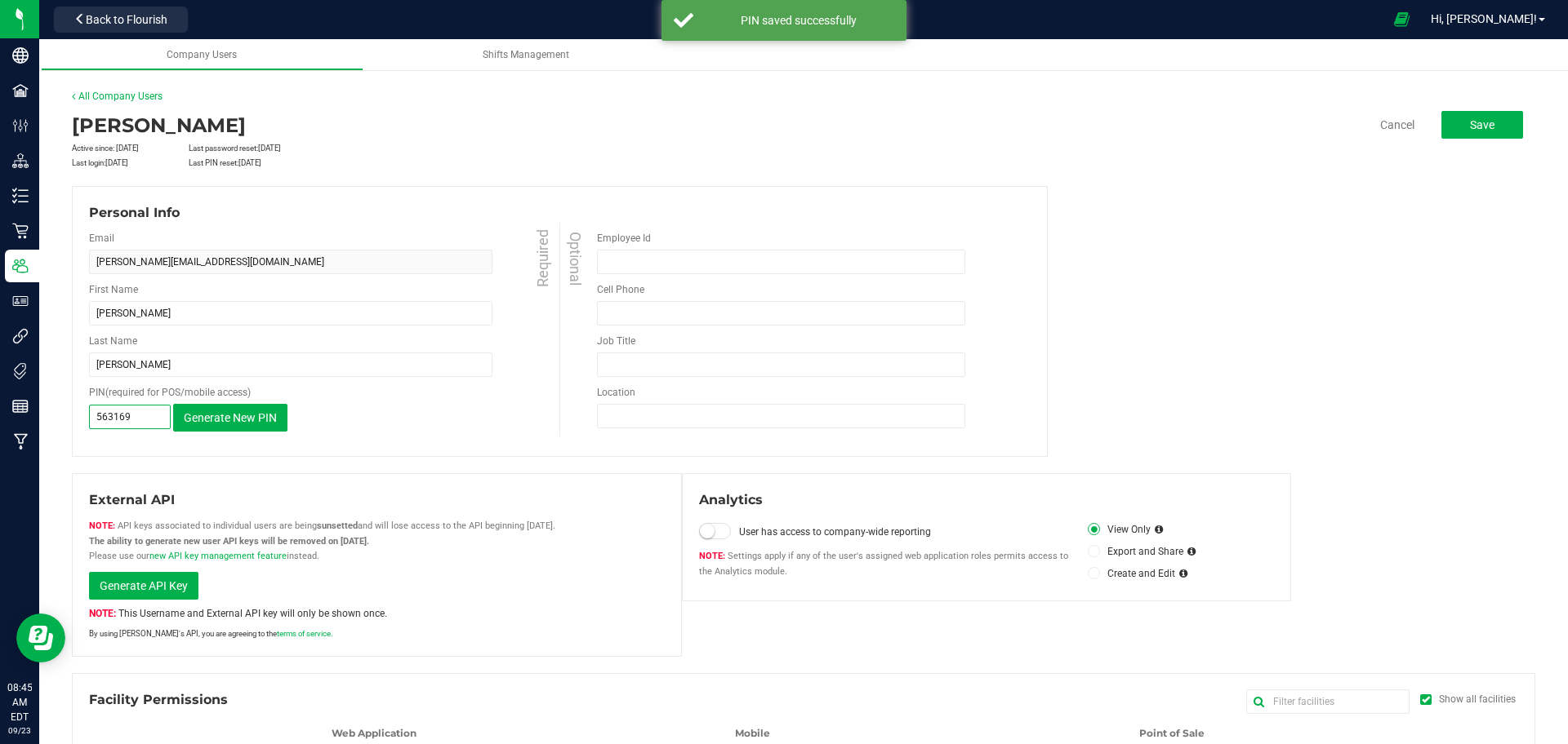
click at [154, 421] on input "563169" at bounding box center [129, 416] width 82 height 24
click at [358, 407] on div "563169 Generate New PIN This PIN will only be shown once, but the user will rec…" at bounding box center [326, 417] width 474 height 28
click at [149, 407] on input "563169" at bounding box center [129, 416] width 82 height 24
click at [151, 407] on input "563169" at bounding box center [129, 416] width 82 height 24
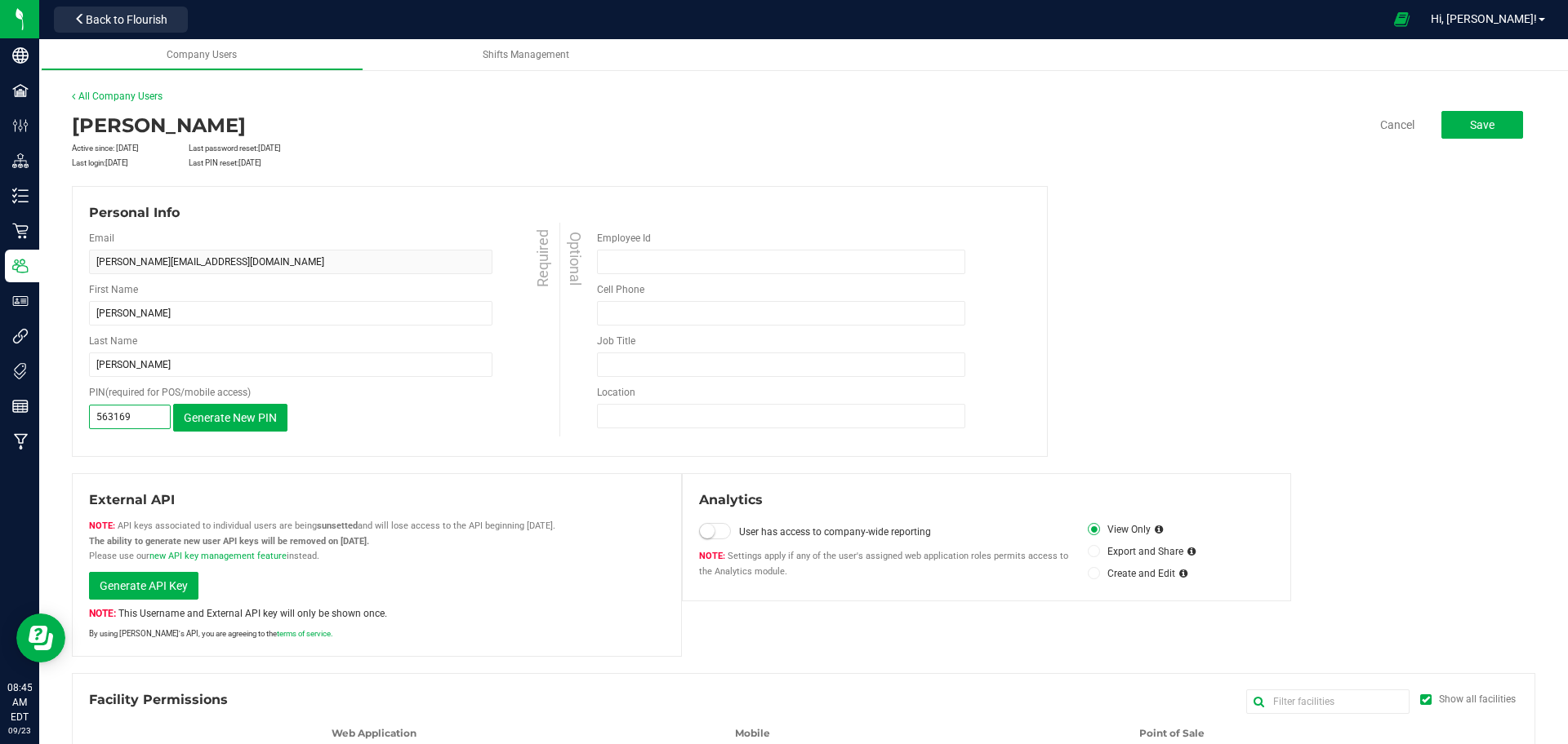
click at [151, 407] on input "563169" at bounding box center [129, 416] width 82 height 24
click at [1463, 135] on button "Save" at bounding box center [1482, 125] width 82 height 28
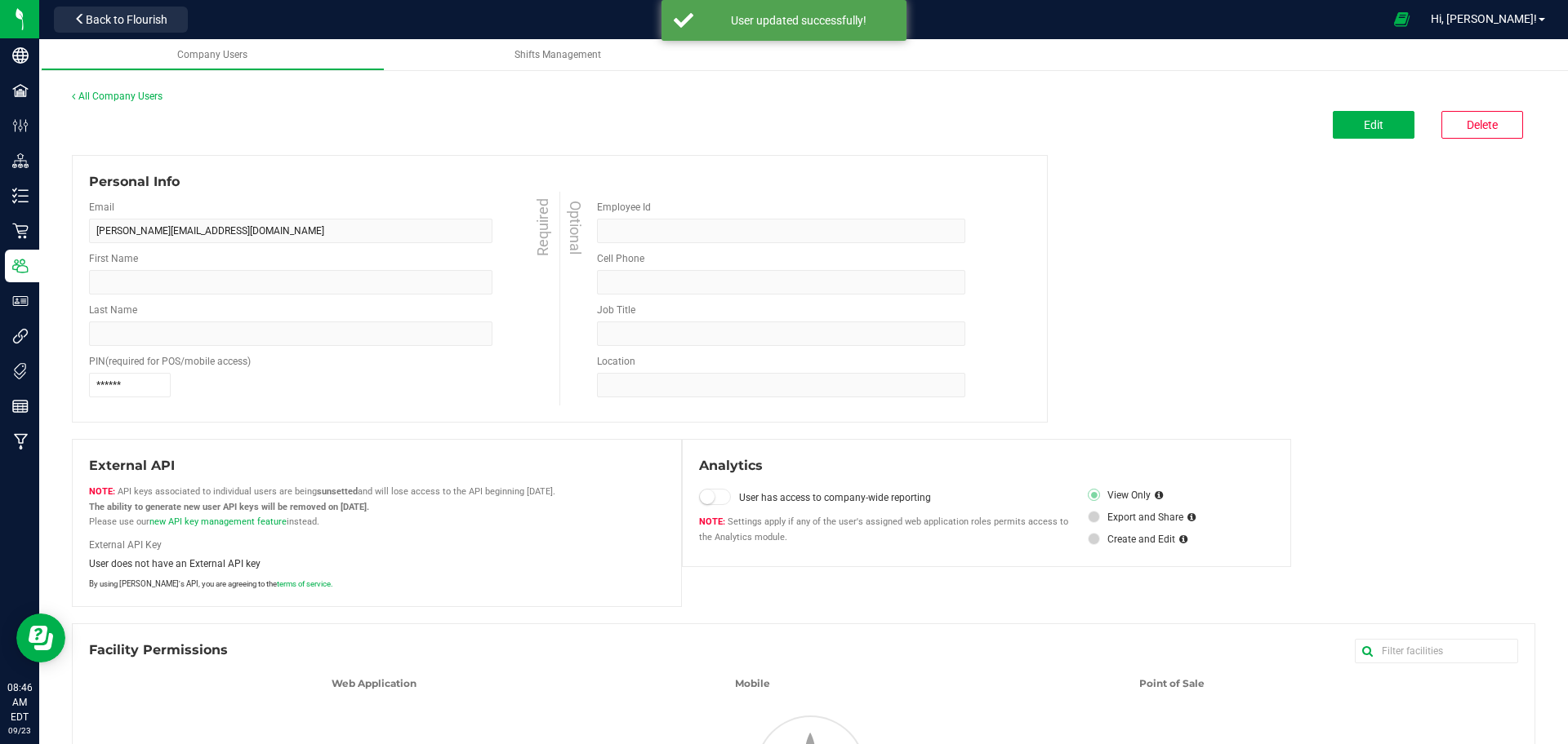
type input "[PERSON_NAME]"
